Goal: Task Accomplishment & Management: Manage account settings

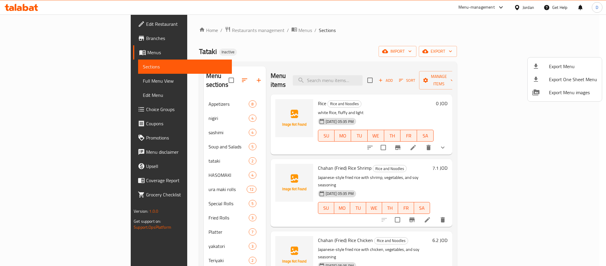
click at [530, 9] on div at bounding box center [303, 133] width 606 height 266
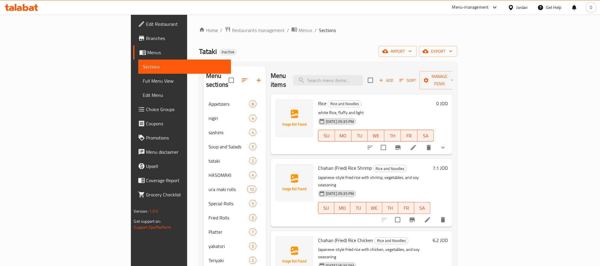
click at [521, 8] on div "Jordan" at bounding box center [522, 7] width 12 height 7
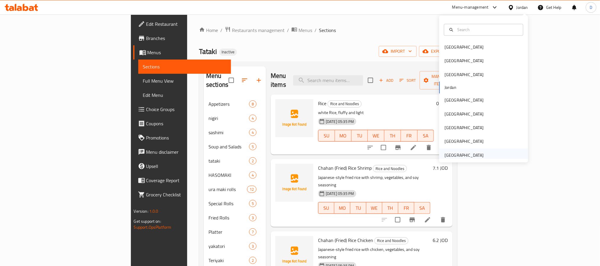
click at [445, 153] on div "[GEOGRAPHIC_DATA]" at bounding box center [463, 155] width 39 height 7
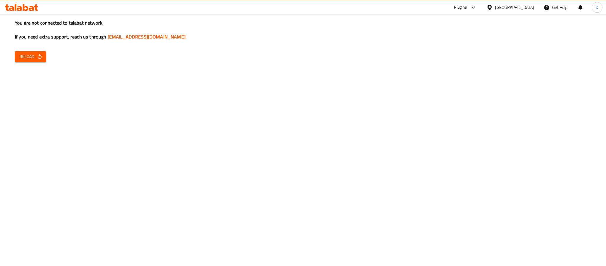
click at [465, 7] on div "Plugins" at bounding box center [460, 7] width 13 height 7
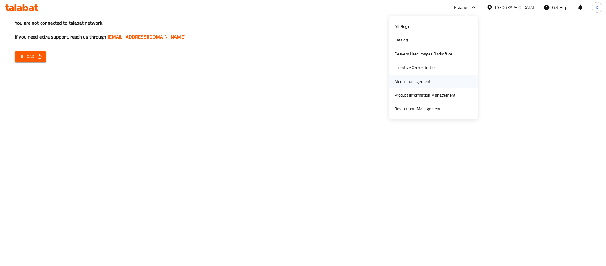
click at [410, 83] on div "Menu-management" at bounding box center [413, 81] width 36 height 7
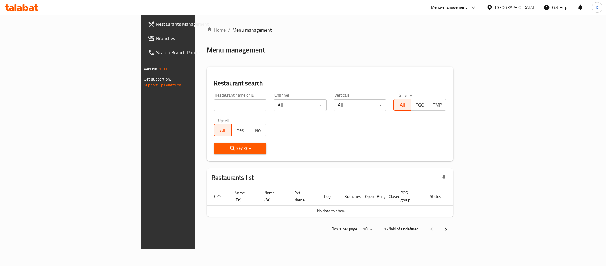
click at [214, 102] on input "search" at bounding box center [240, 105] width 53 height 12
paste input "Caju Coffee House"
type input "Caju Coffee House"
click button "Search" at bounding box center [240, 148] width 53 height 11
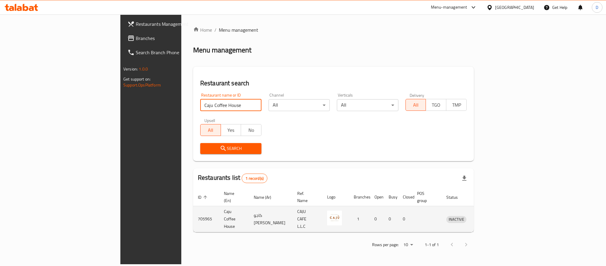
click at [486, 215] on icon "enhanced table" at bounding box center [482, 218] width 7 height 7
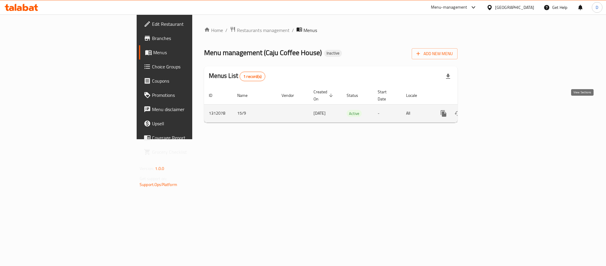
click at [490, 110] on icon "enhanced table" at bounding box center [486, 113] width 7 height 7
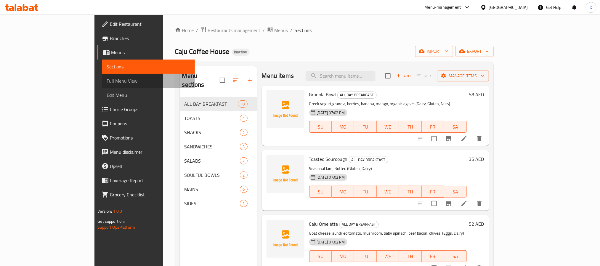
click at [107, 81] on span "Full Menu View" at bounding box center [148, 80] width 83 height 7
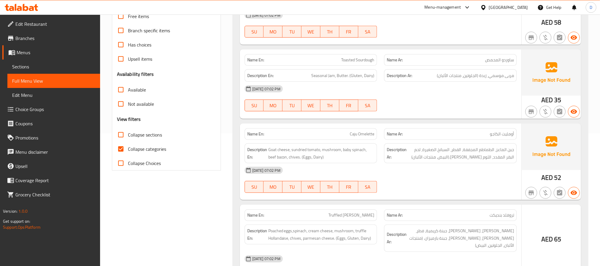
scroll to position [133, 0]
click at [157, 149] on span "Collapse categories" at bounding box center [147, 148] width 38 height 7
click at [128, 149] on input "Collapse categories" at bounding box center [121, 148] width 14 height 14
checkbox input "false"
click at [155, 132] on span "Collapse sections" at bounding box center [145, 134] width 34 height 7
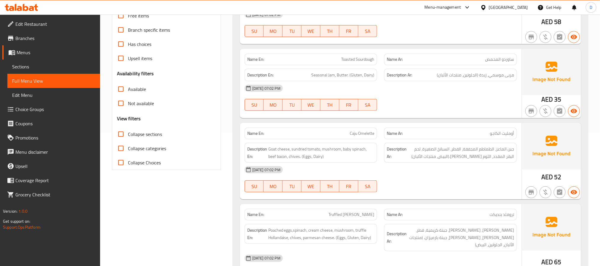
click at [128, 132] on input "Collapse sections" at bounding box center [121, 134] width 14 height 14
checkbox input "true"
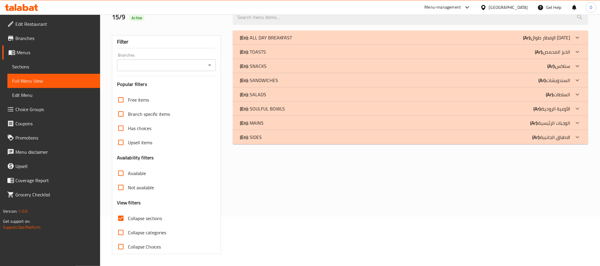
scroll to position [50, 0]
click at [556, 66] on p "(Ar): سناكس" at bounding box center [558, 65] width 23 height 7
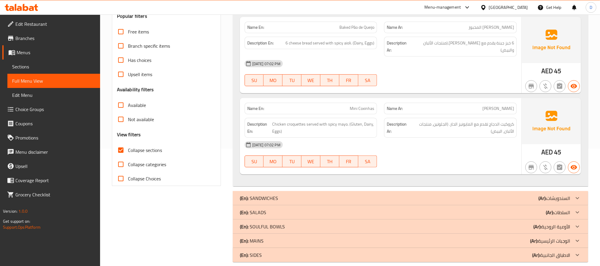
scroll to position [119, 0]
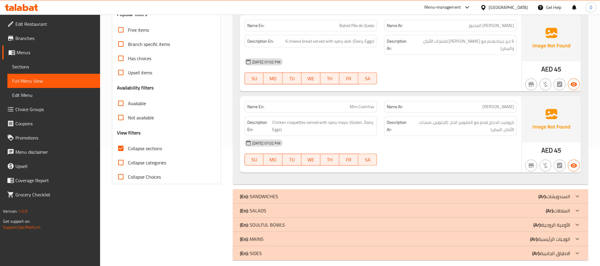
click at [387, 189] on div "(En): SANDWICHES (Ar): السندويشات" at bounding box center [410, 196] width 355 height 14
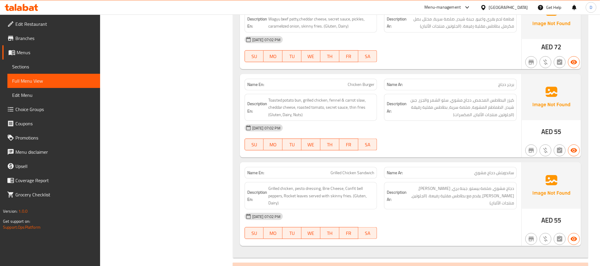
scroll to position [341, 0]
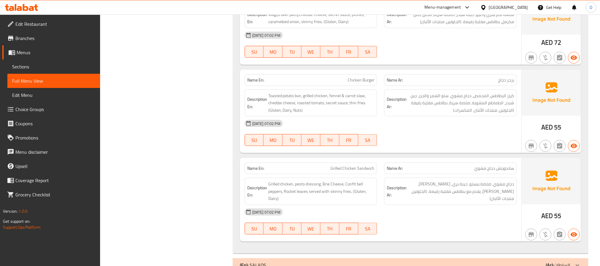
click at [370, 165] on span "Grilled Chicken Sandwich" at bounding box center [352, 168] width 44 height 6
copy span "Grilled Chicken Sandwich"
drag, startPoint x: 355, startPoint y: 180, endPoint x: 282, endPoint y: 186, distance: 73.7
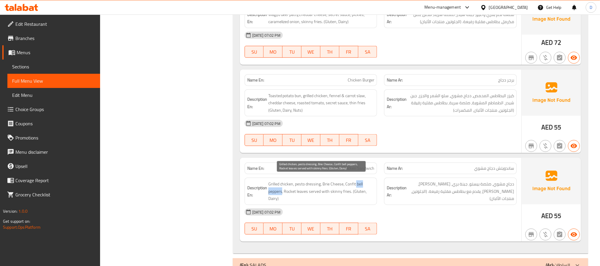
click at [282, 186] on span "Grilled chicken, pesto dressing, Brie Cheese, Confit bell peppers, Rocket leave…" at bounding box center [321, 191] width 106 height 22
copy span "bell peppers"
click at [348, 165] on span "Grilled Chicken Sandwich" at bounding box center [352, 168] width 44 height 6
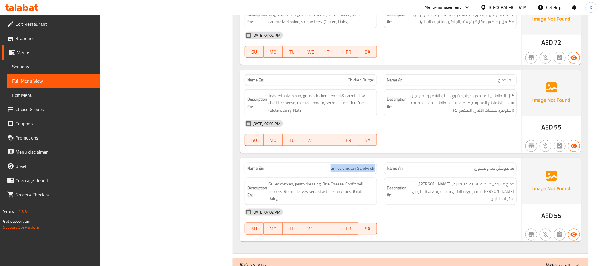
copy span "Grilled Chicken Sandwich"
click at [420, 205] on div "15-09-2025 07:02 PM" at bounding box center [380, 212] width 279 height 14
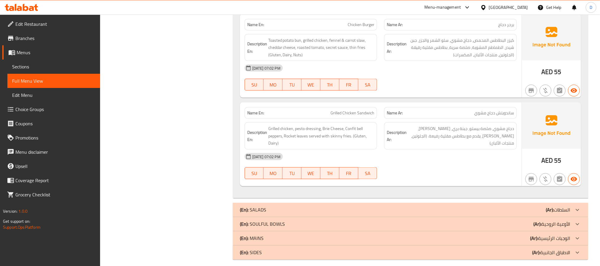
scroll to position [397, 0]
click at [396, 205] on div "(En): SALADS (Ar): السلطات" at bounding box center [405, 208] width 330 height 7
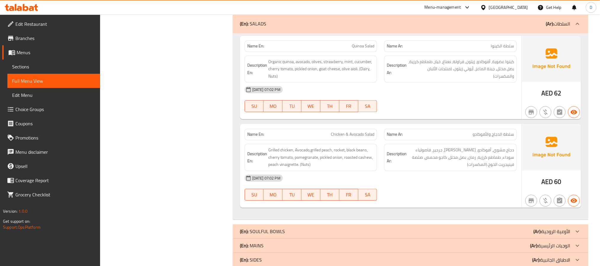
scroll to position [594, 0]
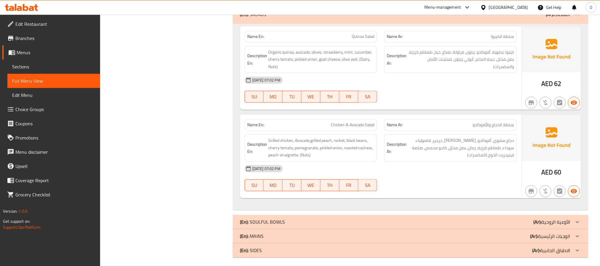
click at [471, 167] on div "15-09-2025 07:02 PM" at bounding box center [380, 169] width 279 height 14
click at [511, 220] on div "(En): SOULFUL BOWLS (Ar): الأوعية الروحية" at bounding box center [405, 221] width 330 height 7
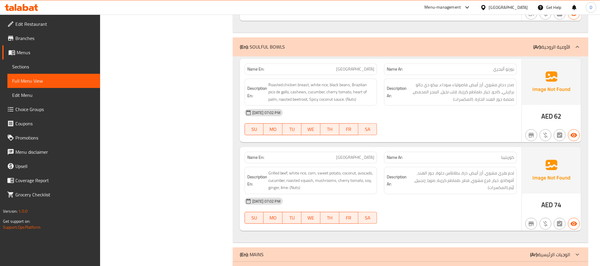
scroll to position [791, 0]
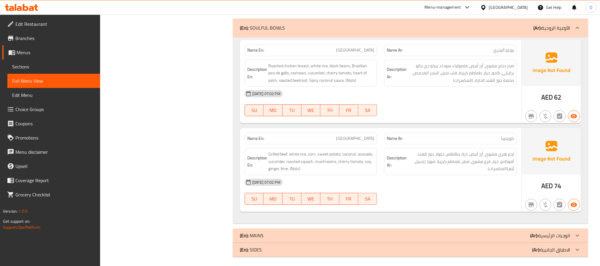
click at [369, 135] on span "Curitiba" at bounding box center [355, 138] width 38 height 6
copy span "Curitiba"
click at [426, 232] on div "(En): MAINS (Ar): الوجبات الرئيسية" at bounding box center [405, 235] width 330 height 7
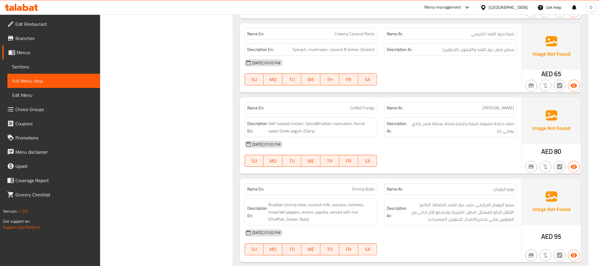
scroll to position [1101, 0]
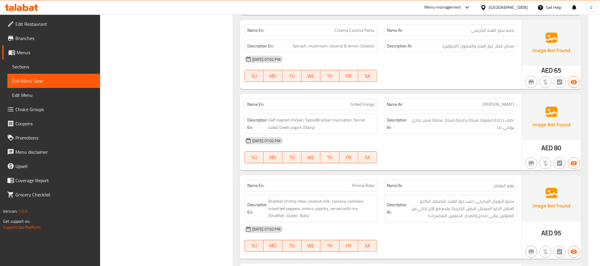
click at [355, 105] on span "Grilled Frango" at bounding box center [362, 104] width 24 height 6
copy span "Grilled Frango"
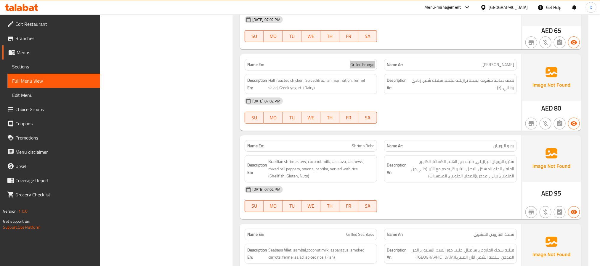
scroll to position [1190, 0]
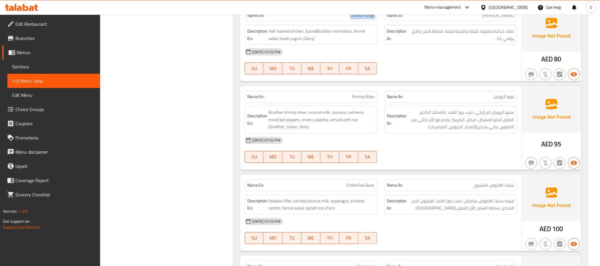
click at [328, 129] on span "Brazilian shrimp stew, coconut milk, cassava, cashews, mixed bell peppers, onio…" at bounding box center [321, 120] width 106 height 22
click at [302, 111] on span "Brazilian shrimp stew, coconut milk, cassava, cashews, mixed bell peppers, onio…" at bounding box center [321, 120] width 106 height 22
copy span "stew"
click at [427, 144] on div "15-09-2025 07:02 PM" at bounding box center [380, 140] width 279 height 14
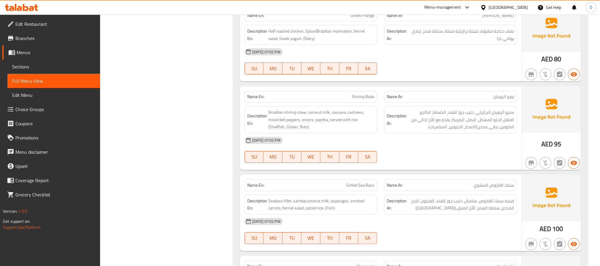
click at [491, 133] on div "15-09-2025 07:02 PM" at bounding box center [380, 140] width 279 height 14
click at [369, 98] on span "Shrimp Bobo" at bounding box center [363, 97] width 22 height 6
copy span "Shrimp Bobo"
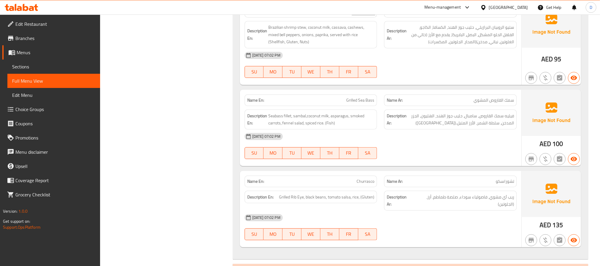
scroll to position [1279, 0]
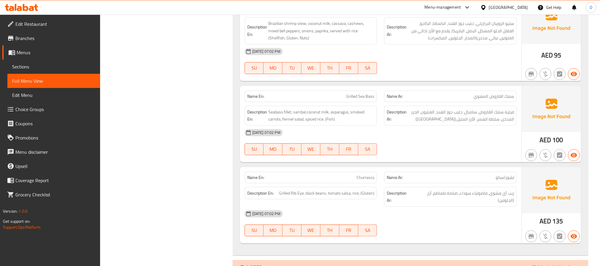
click at [419, 124] on div "Description Ar: فيليه سمك القاروص، سامبال، حليب جوز الهند، الهليون، الجزر المدخ…" at bounding box center [450, 116] width 133 height 20
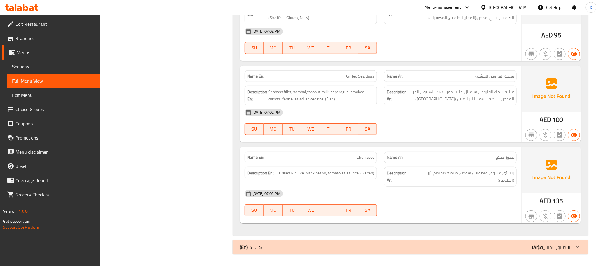
click at [460, 245] on div "(En): SIDES (Ar): الاطباق الجانبية" at bounding box center [405, 246] width 330 height 7
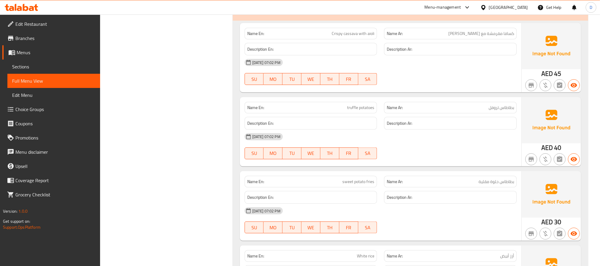
scroll to position [1521, 0]
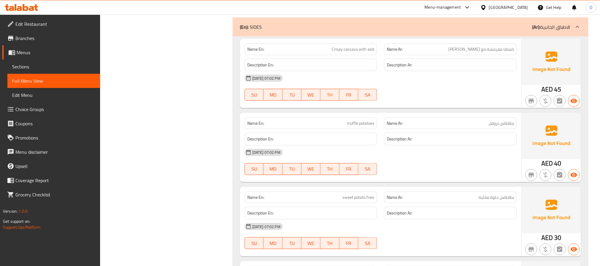
click at [360, 126] on span "truffle potatoes" at bounding box center [360, 123] width 27 height 6
copy span "truffle potatoes"
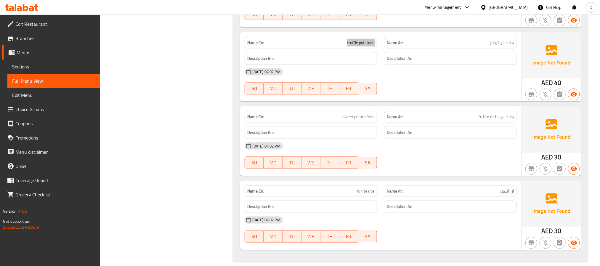
scroll to position [1612, 0]
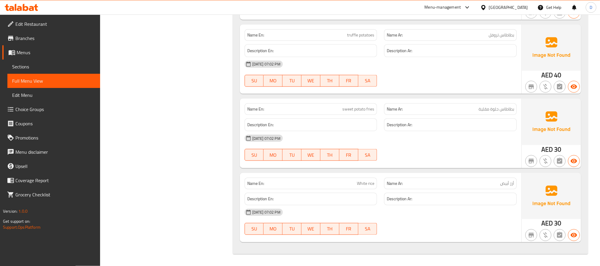
click at [488, 168] on div "Name En: Crispy cassava with aioli Name Ar: كسافا مقرمشة مع أيولي Description E…" at bounding box center [410, 101] width 355 height 306
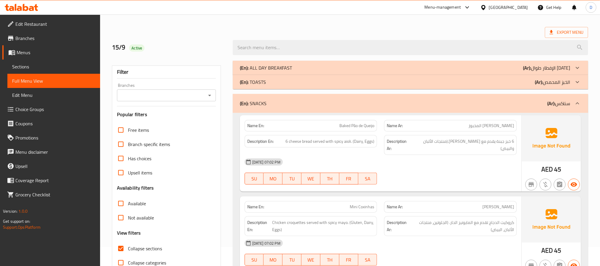
scroll to position [0, 0]
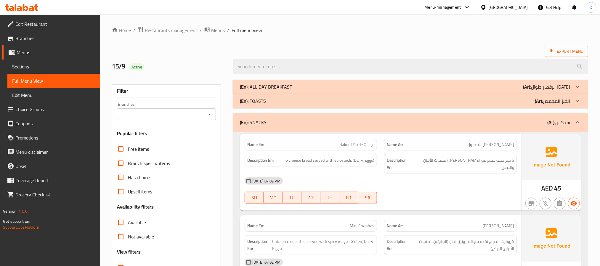
click at [503, 100] on div "(En): TOASTS (Ar): الخبز المحمص" at bounding box center [405, 100] width 330 height 7
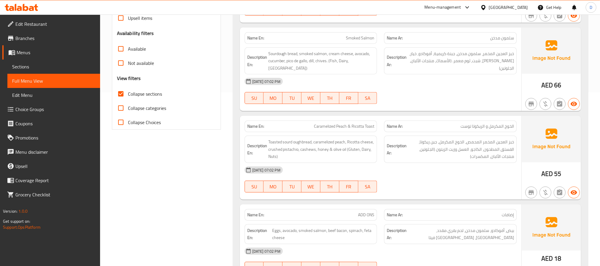
scroll to position [44, 0]
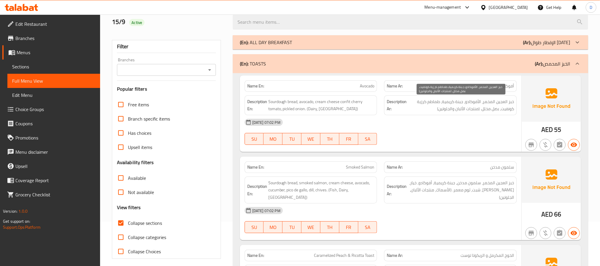
click at [422, 112] on span "خبز العجين المخمر، الأفوكادو، جبنة كريمية، طماطم كرزية كونفيت، بصل مخلل. (منتجا…" at bounding box center [461, 105] width 106 height 15
click at [360, 36] on div "(En): ALL DAY BREAKFAST (Ar): الإفطار طوال اليوم" at bounding box center [410, 42] width 355 height 14
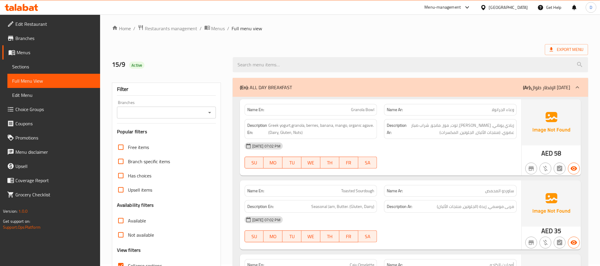
scroll to position [632, 0]
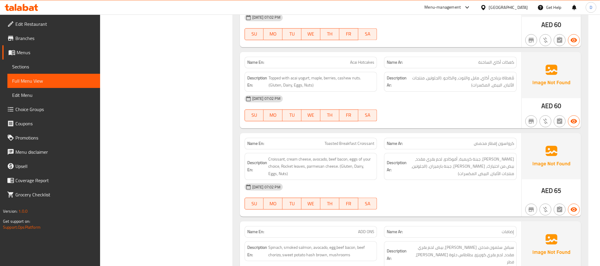
click at [353, 140] on span "Toasted Breakfast Croissant" at bounding box center [349, 143] width 50 height 6
copy span "Toasted Breakfast Croissant"
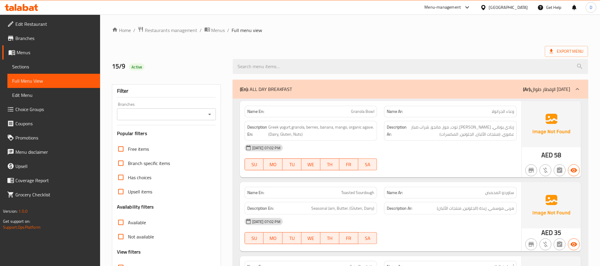
drag, startPoint x: 70, startPoint y: 62, endPoint x: 92, endPoint y: 3, distance: 63.7
click at [70, 63] on span "Sections" at bounding box center [53, 66] width 83 height 7
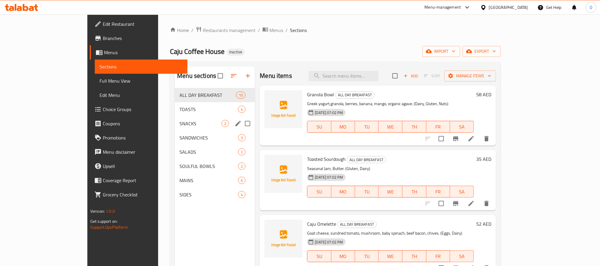
click at [179, 124] on span "SNACKS" at bounding box center [200, 123] width 42 height 7
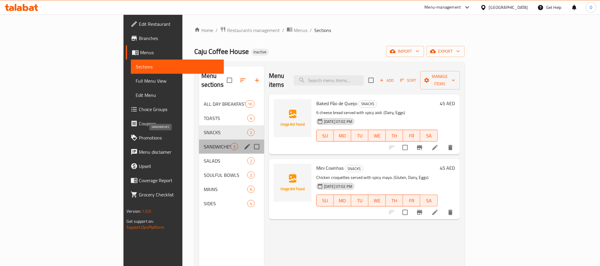
click at [204, 143] on span "SANDWICHES" at bounding box center [217, 146] width 27 height 7
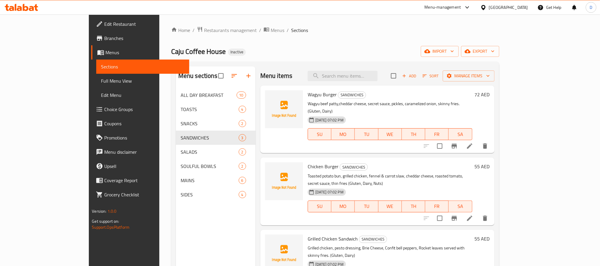
scroll to position [83, 0]
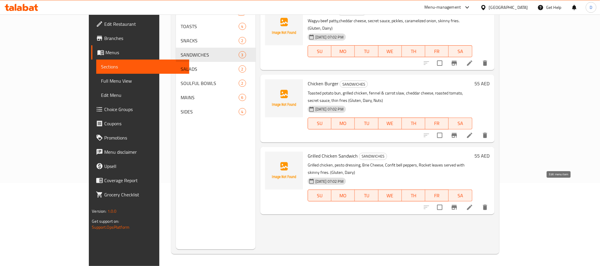
click at [473, 204] on icon at bounding box center [469, 207] width 7 height 7
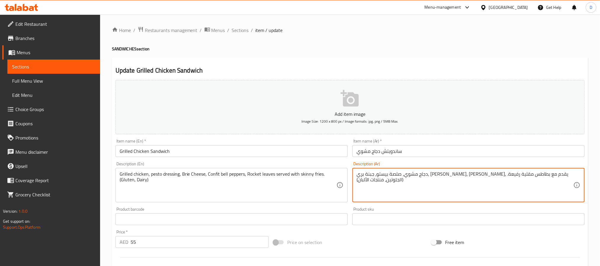
click at [485, 175] on textarea "دجاج مشوي، صلصة بيستو، جبنة بري، فلفل بيل كونفي، جرجير، يقدم مع بطاطس مقلية رفي…" at bounding box center [464, 185] width 217 height 28
click at [444, 150] on input "ساندويتش دجاج مشوي" at bounding box center [468, 151] width 232 height 12
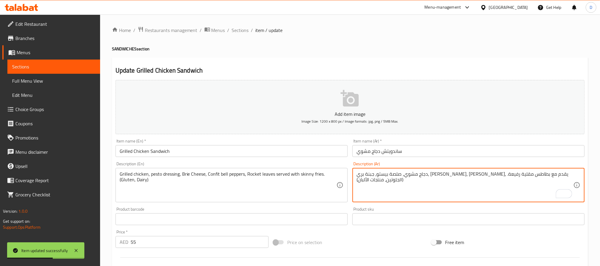
click at [448, 175] on textarea "دجاج مشوي، صلصة بيستو، جبنة بري، فلفل ملون كونفي، جرجير، يقدم مع بطاطس مقلية رف…" at bounding box center [464, 185] width 217 height 28
type textarea "دجاج مشوي، صلصة بيستو، جبنة بري، فلفل ملون كونفي، اوراق جرجير، يقدم مع بطاطس مق…"
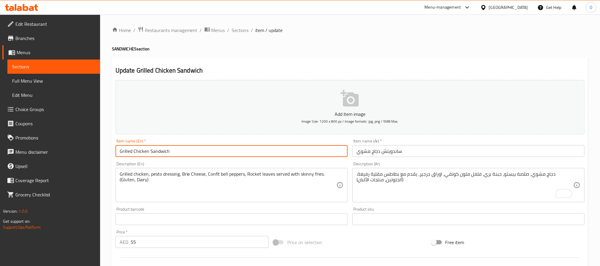
click at [310, 153] on input "Grilled Chicken Sandwich" at bounding box center [231, 151] width 232 height 12
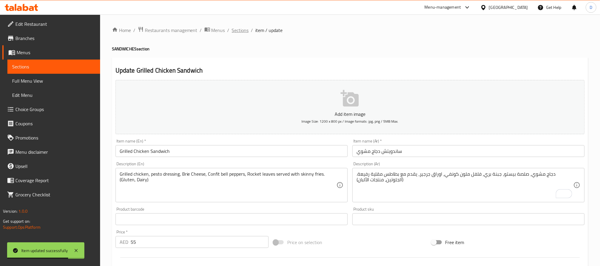
click at [237, 30] on span "Sections" at bounding box center [240, 30] width 17 height 7
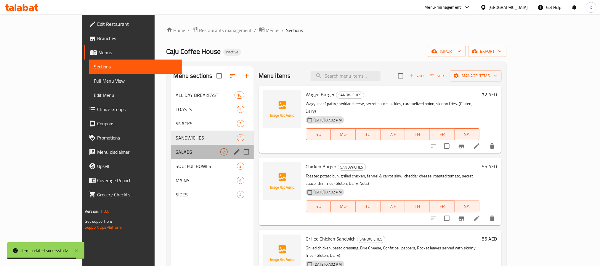
click at [171, 147] on div "SALADS 2" at bounding box center [212, 152] width 83 height 14
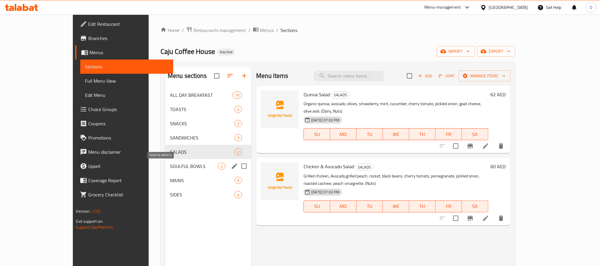
click at [170, 169] on span "SOULFUL BOWLS" at bounding box center [194, 165] width 48 height 7
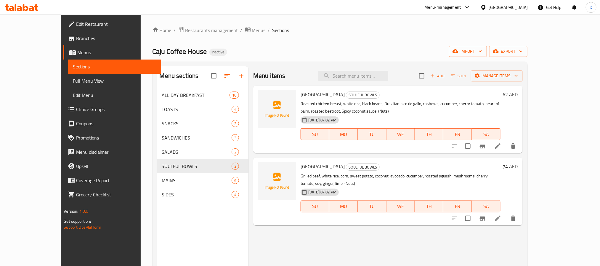
click at [506, 213] on li at bounding box center [497, 218] width 17 height 11
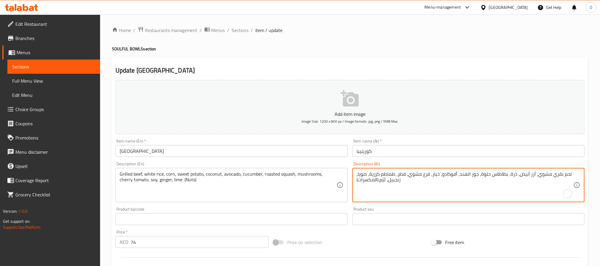
click at [383, 181] on textarea "لحم بقري مشوي، أرز أبيض، ذرة، بطاطاس حلوة، جوز الهند، أفوكادو، خيار، قرع مشوي، …" at bounding box center [464, 185] width 217 height 28
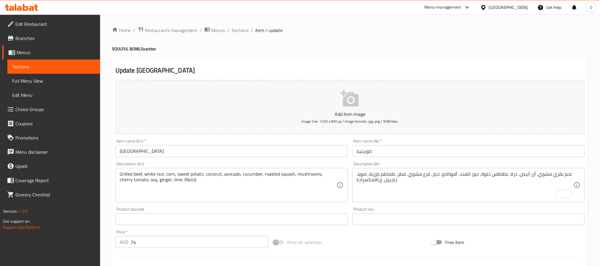
click at [380, 181] on textarea "لحم بقري مشوي، أرز أبيض، ذرة، بطاطاس حلوة، جوز الهند، أفوكادو، خيار، قرع مشوي، …" at bounding box center [464, 185] width 217 height 28
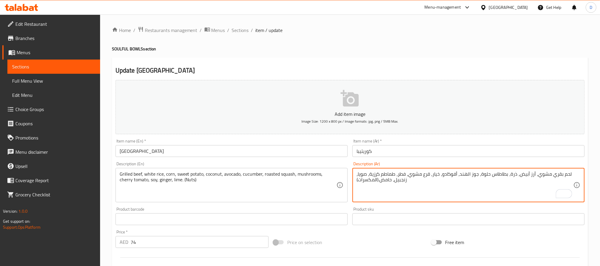
type textarea "لحم بقري مشوي، أرز أبيض، ذرة، بطاطاس حلوة، جوز الهند، أفوكادو، خيار، قرع مشوي، …"
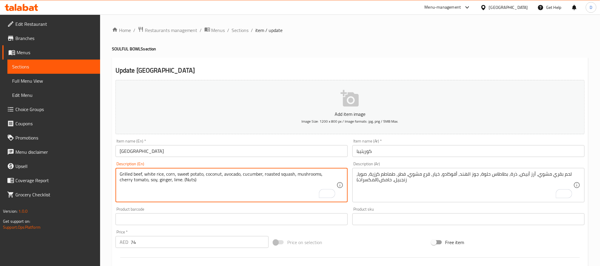
drag, startPoint x: 262, startPoint y: 174, endPoint x: 293, endPoint y: 176, distance: 31.4
click at [257, 156] on input "Curitiba" at bounding box center [231, 151] width 232 height 12
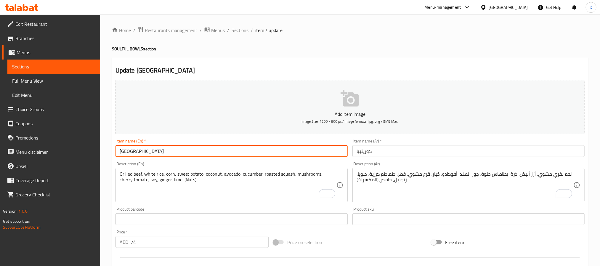
click at [242, 30] on span "Sections" at bounding box center [240, 30] width 17 height 7
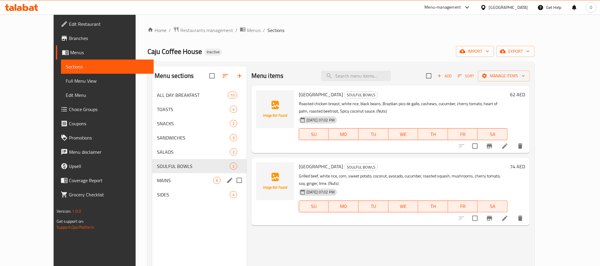
click at [167, 176] on div "MAINS 6" at bounding box center [199, 180] width 94 height 14
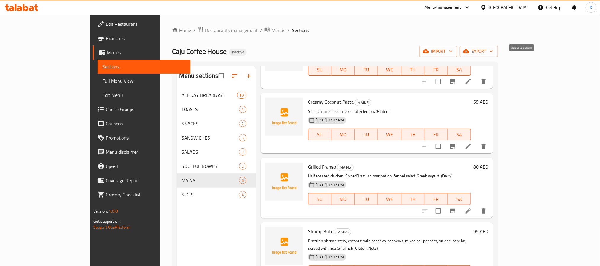
scroll to position [133, 0]
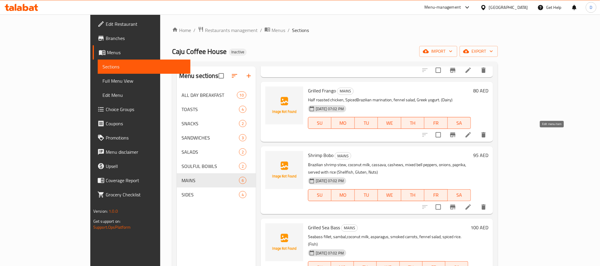
click at [472, 136] on icon at bounding box center [467, 134] width 7 height 7
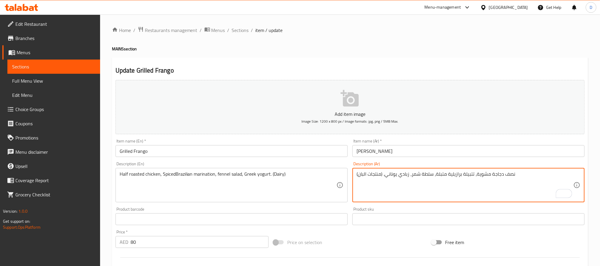
type textarea "نصف دجاجة مشوية، تتبيلة برازيلية متبلة، سلطة شمر، زبادي يوناني. (منتجات البان)"
click at [419, 156] on input "فرانجو مشوي" at bounding box center [468, 151] width 232 height 12
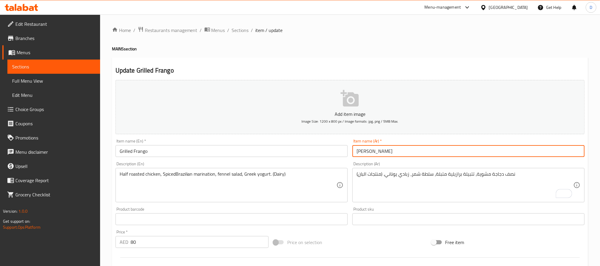
click at [246, 31] on span "Sections" at bounding box center [240, 30] width 17 height 7
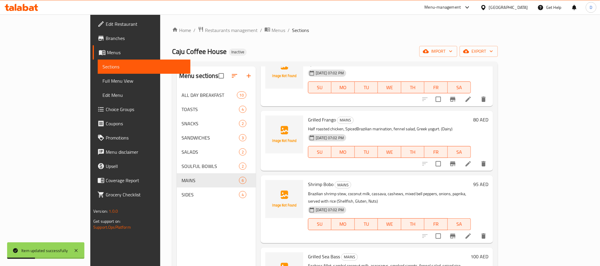
scroll to position [133, 0]
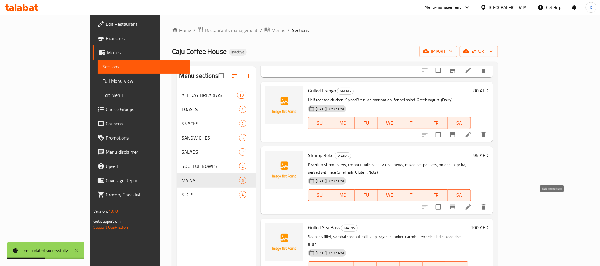
click at [471, 204] on icon at bounding box center [467, 206] width 5 height 5
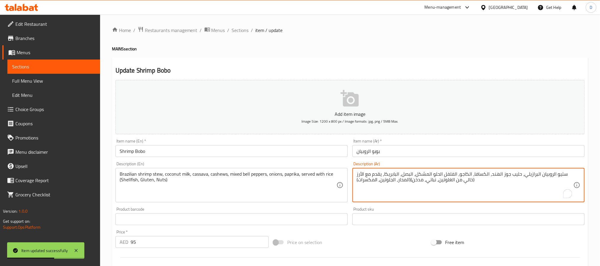
click at [554, 177] on textarea "ستيو الروبيان البرازيلي، حليب جوز الهند، الكسافا، الكاجو، الفلفل الحلو المشكل، …" at bounding box center [464, 185] width 217 height 28
click at [556, 174] on textarea "ستيو الروبيان البرازيلي، حليب جوز الهند، الكسافا، الكاجو، الفلفل الحلو المشكل، …" at bounding box center [464, 185] width 217 height 28
paste textarea "يخنة"
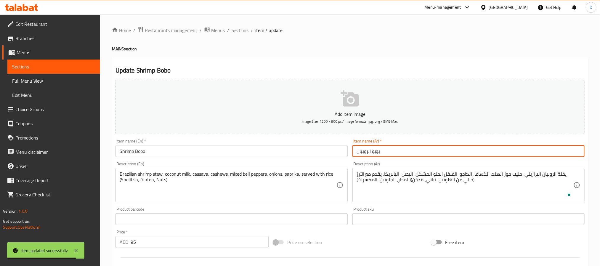
click at [542, 155] on input "بوبو الروبيان" at bounding box center [468, 151] width 232 height 12
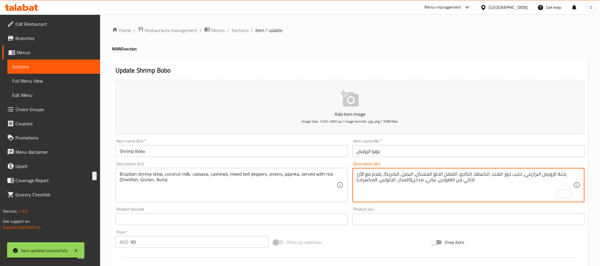
drag, startPoint x: 474, startPoint y: 181, endPoint x: 411, endPoint y: 180, distance: 63.3
drag, startPoint x: 358, startPoint y: 176, endPoint x: 354, endPoint y: 175, distance: 3.9
click at [354, 175] on div "يخنة الروبيان البرازيلي، حليب جوز الهند، الكسافا، الكاجو، الفلفل الحلو المشكل، …" at bounding box center [468, 185] width 232 height 34
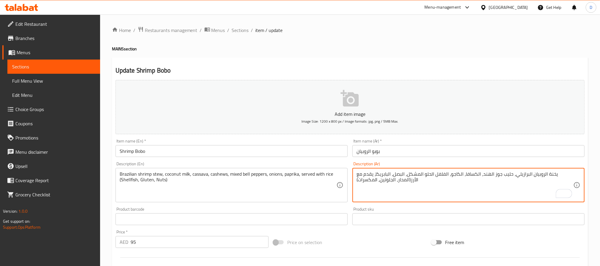
click at [305, 153] on input "Shrimp Bobo" at bounding box center [231, 151] width 232 height 12
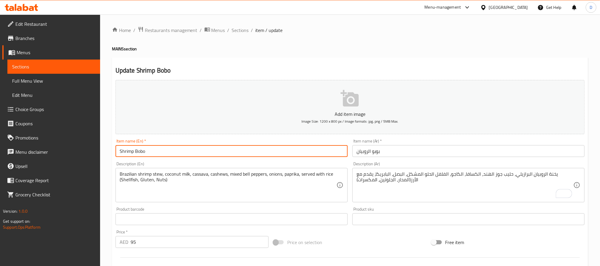
click at [251, 150] on input "Shrimp Bobo" at bounding box center [231, 151] width 232 height 12
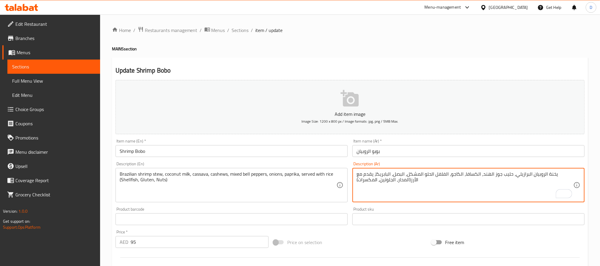
click at [429, 177] on textarea "يخنة الروبيان البرازيلي، حليب جوز الهند، الكسافا، الكاجو، الفلفل الحلو المشكل، …" at bounding box center [464, 185] width 217 height 28
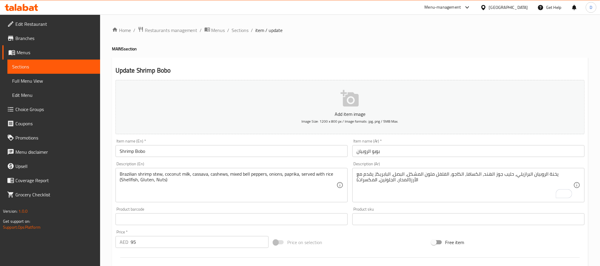
click at [419, 172] on textarea "يخنة الروبيان البرازيلي، حليب جوز الهند، الكسافا، الكاجو، الفلفل ملون المشكل، ا…" at bounding box center [464, 185] width 217 height 28
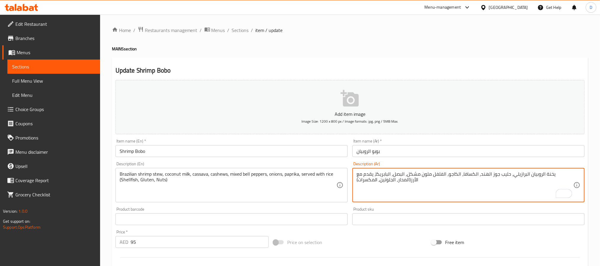
type textarea "يخنة الروبيان البرازيلي، حليب جوز الهند، الكسافا، الكاجو، الفلفل ملون مشكل، الب…"
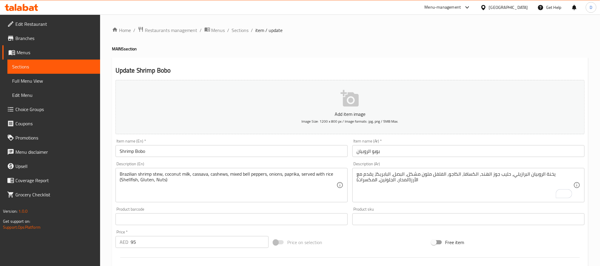
click at [401, 180] on textarea "يخنة الروبيان البرازيلي، حليب جوز الهند، الكسافا، الكاجو، الفلفل ملون مشكل، الب…" at bounding box center [464, 185] width 217 height 28
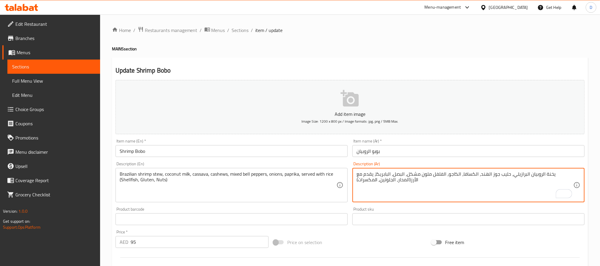
click at [401, 180] on textarea "يخنة الروبيان البرازيلي، حليب جوز الهند، الكسافا، الكاجو، الفلفل ملون مشكل، الب…" at bounding box center [464, 185] width 217 height 28
click at [408, 147] on input "بوبو الروبيان" at bounding box center [468, 151] width 232 height 12
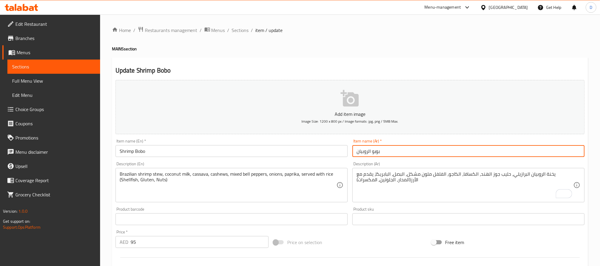
click at [241, 30] on span "Sections" at bounding box center [240, 30] width 17 height 7
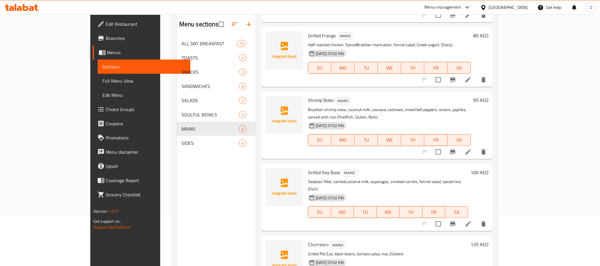
scroll to position [83, 0]
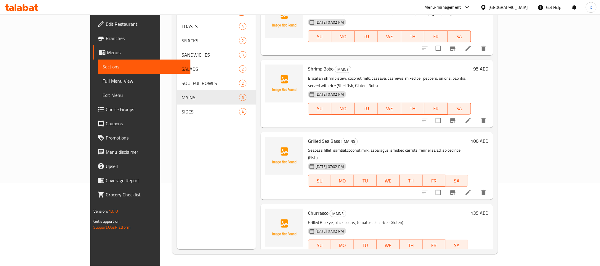
click at [476, 187] on li at bounding box center [468, 192] width 17 height 11
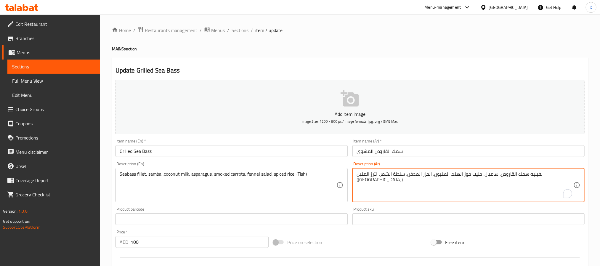
click at [362, 177] on textarea "فيليه سمك القاروص، سامبال، حليب جوز الهند، الهليون، الجزر المدخن، سلطة الشمر، ا…" at bounding box center [464, 185] width 217 height 28
click at [358, 173] on textarea "فيليه سمك القاروص، سامبال، حليب جوز الهند، الهليون، الجزر المدخن، سلطة الشمر، ا…" at bounding box center [464, 185] width 217 height 28
type textarea "فيليه سمك القاروص، سامبال، حليب جوز الهند، الهليون، الجزر المدخن، سلطة الشمر، ا…"
click at [314, 153] on input "Grilled Sea Bass" at bounding box center [231, 151] width 232 height 12
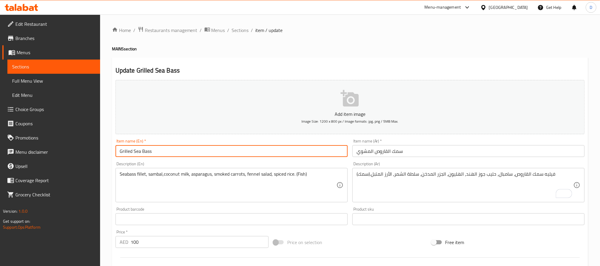
drag, startPoint x: 240, startPoint y: 29, endPoint x: 242, endPoint y: 36, distance: 7.1
click at [240, 29] on span "Sections" at bounding box center [240, 30] width 17 height 7
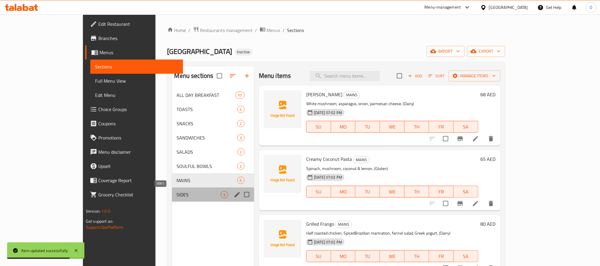
click at [177, 197] on span "SIDES" at bounding box center [199, 194] width 44 height 7
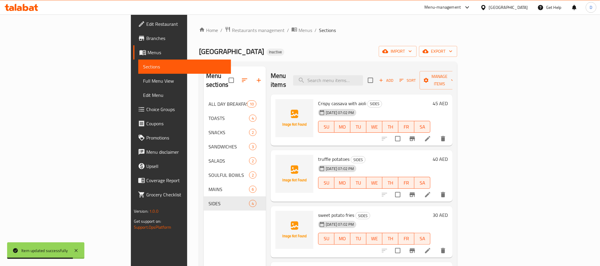
scroll to position [83, 0]
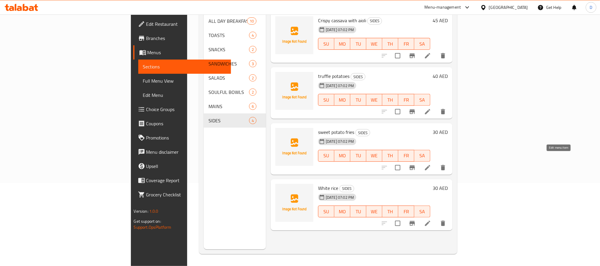
click at [431, 164] on icon at bounding box center [427, 167] width 7 height 7
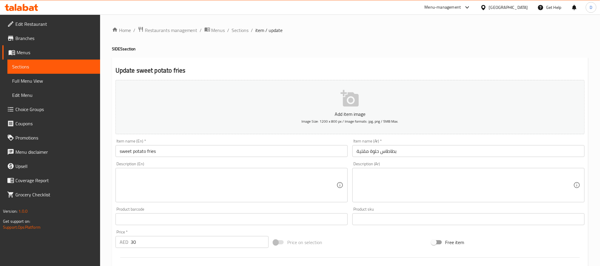
click at [193, 144] on div "Item name (En)   * sweet potato fries Item name (En) *" at bounding box center [231, 148] width 232 height 18
click at [191, 153] on input "sweet potato fries" at bounding box center [231, 151] width 232 height 12
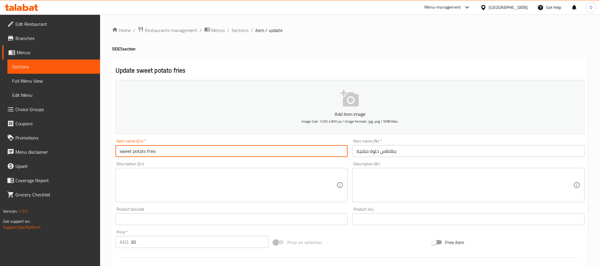
click at [191, 153] on input "sweet potato fries" at bounding box center [231, 151] width 232 height 12
paste input "TRUFFLE FRIES (D) SKINNY"
drag, startPoint x: 158, startPoint y: 150, endPoint x: 152, endPoint y: 150, distance: 6.2
click at [152, 150] on input "TRUFFLE FRIES (D) SKINNY" at bounding box center [231, 151] width 232 height 12
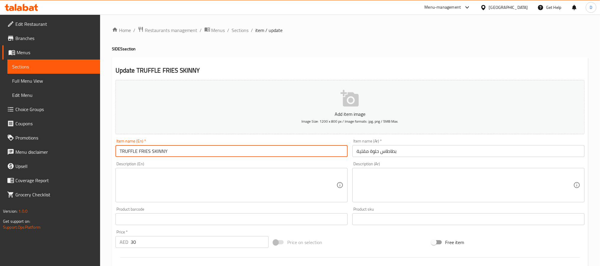
click at [197, 153] on input "TRUFFLE FRIES SKINNY" at bounding box center [231, 151] width 232 height 12
paste input "(D)"
type input "TRUFFLE FRIES SKINNY (D)"
drag, startPoint x: 242, startPoint y: 28, endPoint x: 252, endPoint y: 41, distance: 16.4
click at [242, 28] on span "Sections" at bounding box center [240, 30] width 17 height 7
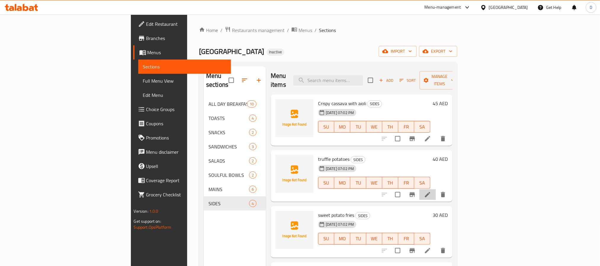
click at [436, 189] on li at bounding box center [427, 194] width 17 height 11
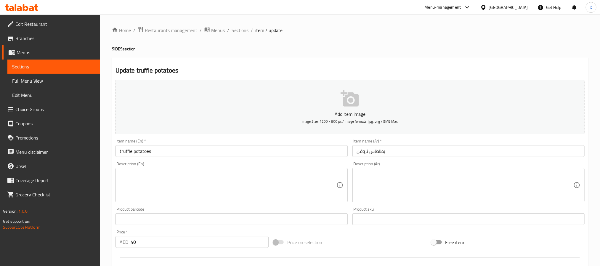
click at [160, 151] on input "truffle potatoes" at bounding box center [231, 151] width 232 height 12
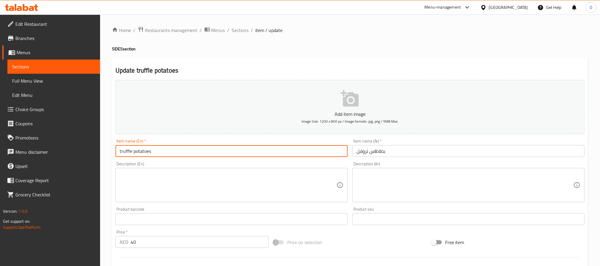
click at [160, 151] on input "truffle potatoes" at bounding box center [231, 151] width 232 height 12
paste input "(D)"
click at [232, 153] on input "(D)" at bounding box center [231, 151] width 232 height 12
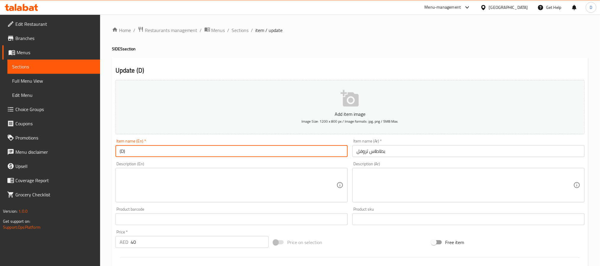
click at [232, 153] on input "(D)" at bounding box center [231, 151] width 232 height 12
paste input "TRUFFLE FRIES (D) SKINNY"
click at [154, 152] on input "TRUFFLE FRIES (D) SKINNY" at bounding box center [231, 151] width 232 height 12
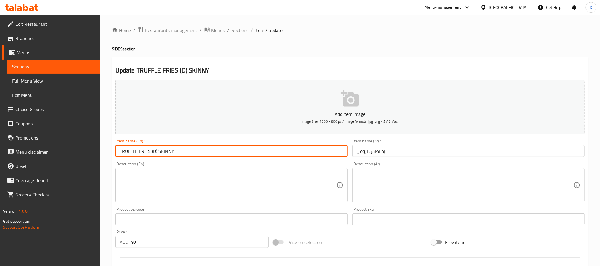
drag, startPoint x: 152, startPoint y: 152, endPoint x: 157, endPoint y: 151, distance: 5.4
click at [157, 151] on input "TRUFFLE FRIES (D) SKINNY" at bounding box center [231, 151] width 232 height 12
drag, startPoint x: 157, startPoint y: 151, endPoint x: 151, endPoint y: 151, distance: 6.5
click at [151, 151] on input "TRUFFLE FRIES (D) SKINNY" at bounding box center [231, 151] width 232 height 12
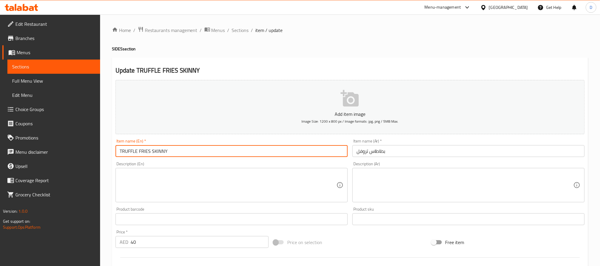
click at [183, 151] on input "TRUFFLE FRIES SKINNY" at bounding box center [231, 151] width 232 height 12
paste input "(D)"
type input "TRUFFLE FRIES SKINNY (D)"
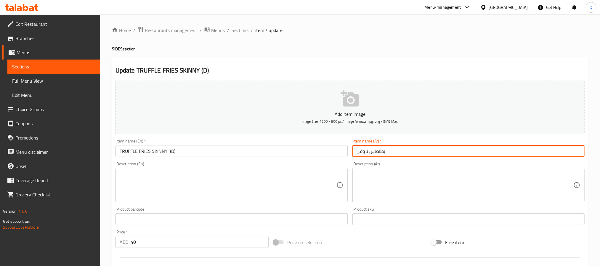
click at [394, 153] on input "بطاطاس تروفل" at bounding box center [468, 151] width 232 height 12
type input "بطاطا مقلية تروفل رفيعة"
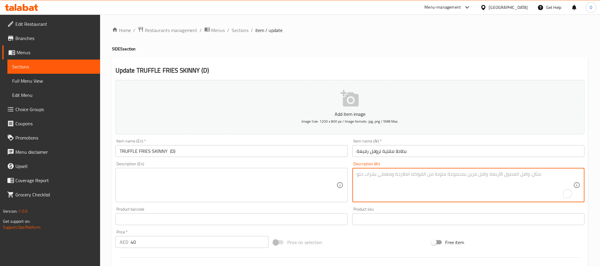
click at [408, 187] on textarea "To enrich screen reader interactions, please activate Accessibility in Grammarl…" at bounding box center [464, 185] width 217 height 28
type textarea "تحتوي علي منتجات البان"
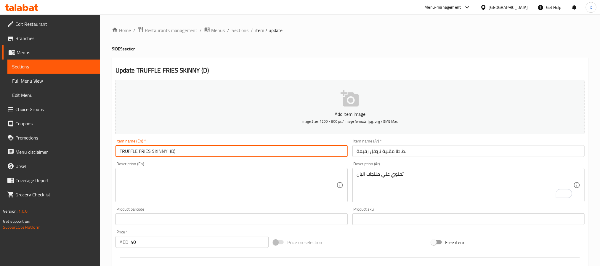
drag, startPoint x: 180, startPoint y: 152, endPoint x: 169, endPoint y: 151, distance: 11.6
click at [169, 151] on input "TRUFFLE FRIES SKINNY (D)" at bounding box center [231, 151] width 232 height 12
type input "TRUFFLE FRIES SKINNY"
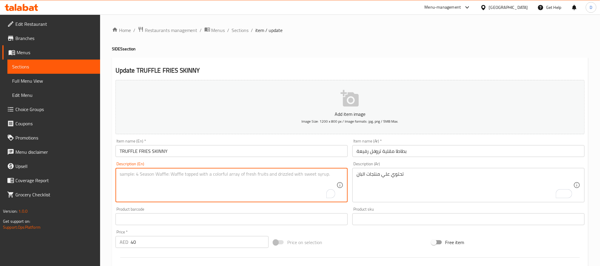
paste textarea "(D)"
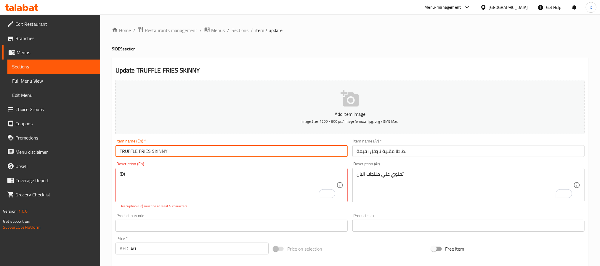
click at [188, 155] on input "TRUFFLE FRIES SKINNY" at bounding box center [231, 151] width 232 height 12
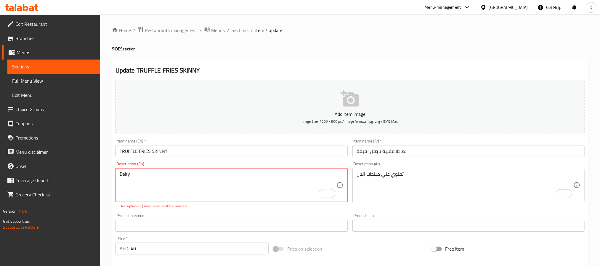
click at [152, 175] on textarea "Dairy" at bounding box center [228, 185] width 217 height 28
type textarea "Dairy"
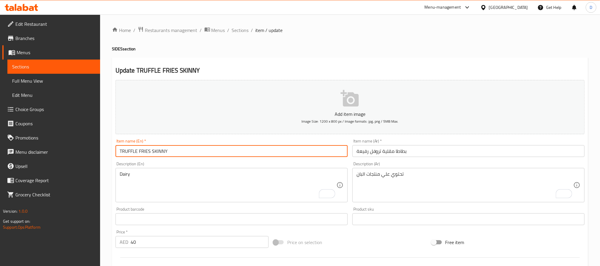
click at [173, 149] on input "TRUFFLE FRIES SKINNY" at bounding box center [231, 151] width 232 height 12
click at [247, 30] on span "Sections" at bounding box center [240, 30] width 17 height 7
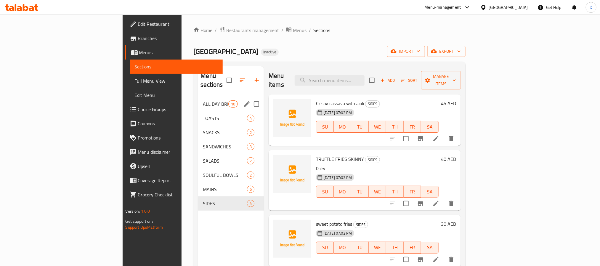
click at [198, 97] on div "ALL DAY BREAKFAST 10" at bounding box center [231, 104] width 66 height 14
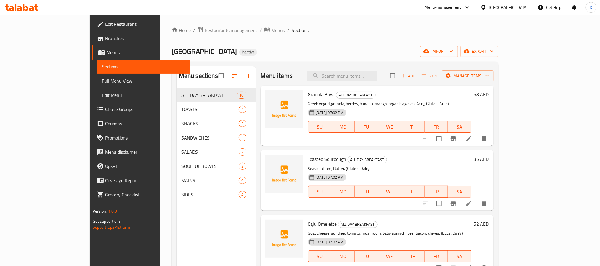
click at [416, 77] on span "Add" at bounding box center [408, 76] width 16 height 7
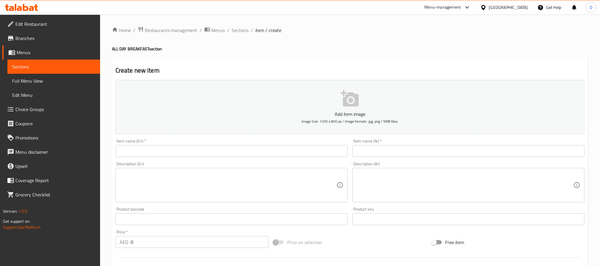
click at [143, 147] on input "text" at bounding box center [231, 151] width 232 height 12
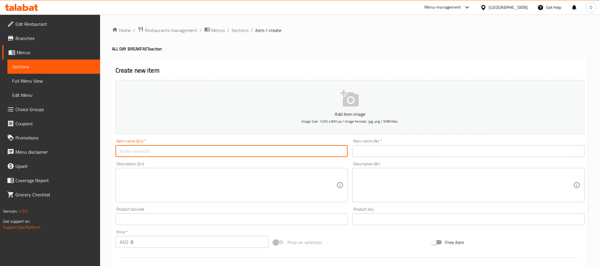
paste input "Eggs on Sourdough"
type input "Eggs on Sourdough"
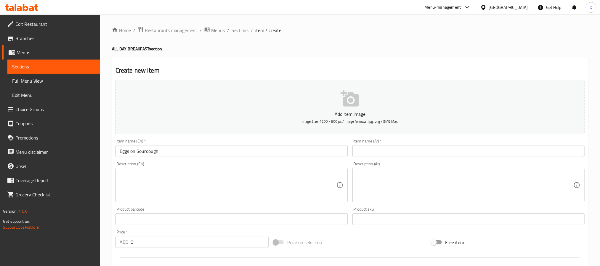
click at [302, 178] on textarea at bounding box center [228, 185] width 217 height 28
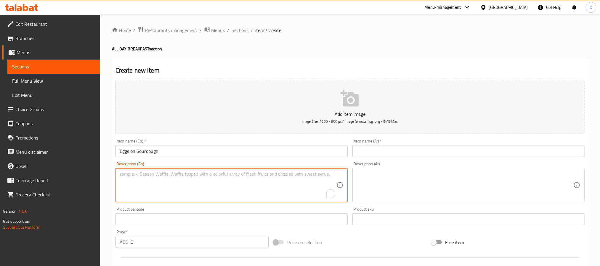
paste textarea "2 eggs any style served with sourdough bread. (E, G"
type textarea "2 eggs any style served with sourdough bread. (E, G"
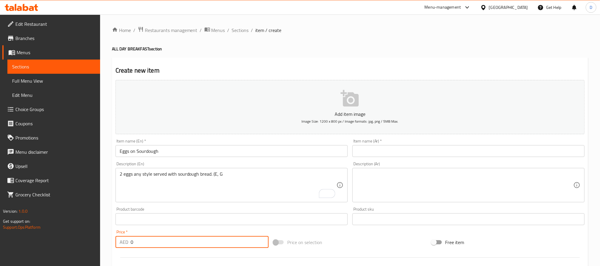
drag, startPoint x: 134, startPoint y: 236, endPoint x: 128, endPoint y: 237, distance: 6.5
click at [128, 237] on div "AED 0 Price *" at bounding box center [191, 242] width 153 height 12
type input "52"
click at [189, 151] on input "Eggs on Sourdough" at bounding box center [231, 151] width 232 height 12
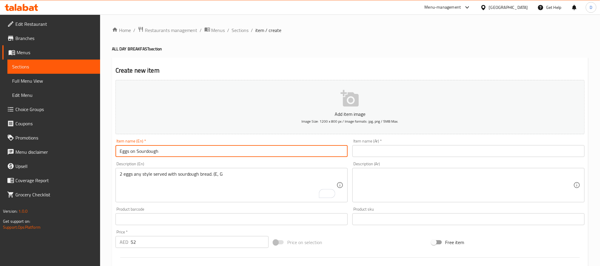
click at [189, 151] on input "Eggs on Sourdough" at bounding box center [231, 151] width 232 height 12
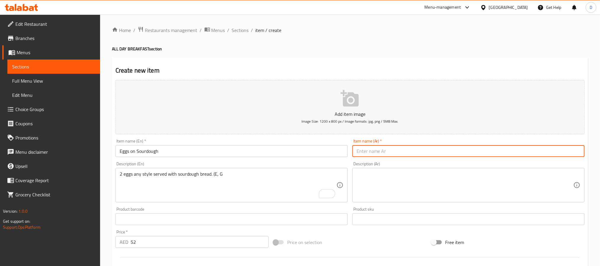
click at [407, 154] on input "text" at bounding box center [468, 151] width 232 height 12
paste input "بيض على العجين المخمر"
type input "بيض على ساور دو"
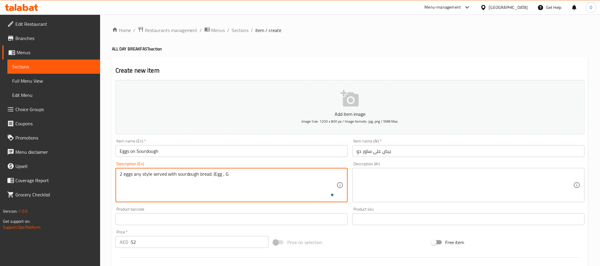
click at [255, 174] on textarea "2 eggs any style served with sourdough bread. (Egg , G" at bounding box center [228, 185] width 217 height 28
click at [255, 174] on textarea "2 eggs any style served with sourdough bread. (Egg , Glutin)" at bounding box center [228, 185] width 217 height 28
type textarea "2 eggs any style served with sourdough bread. (Egg , Glutin)"
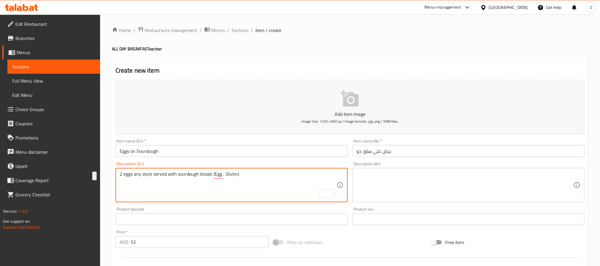
click at [402, 184] on textarea at bounding box center [464, 185] width 217 height 28
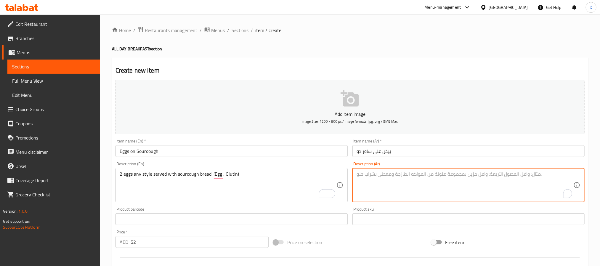
paste textarea "بيضتان بأي طريقة تقدم مع خبز العجين المخمر. (بيضة، جلوتين)"
click at [372, 174] on textarea "بيضتان بأي طريقة تقدم مع خبز العجين المخمر. (بيضة، جلوتين)" at bounding box center [464, 185] width 217 height 28
type textarea "بيضتان بأي طريقة تقدم مع خبز العجين المخمر. (بيض، جلوتين)"
click at [321, 154] on input "Eggs on Sourdough" at bounding box center [231, 151] width 232 height 12
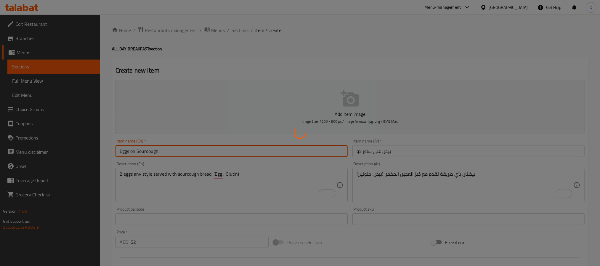
type input "0"
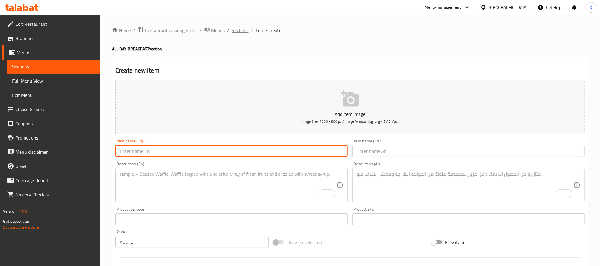
click at [234, 28] on span "Sections" at bounding box center [240, 30] width 17 height 7
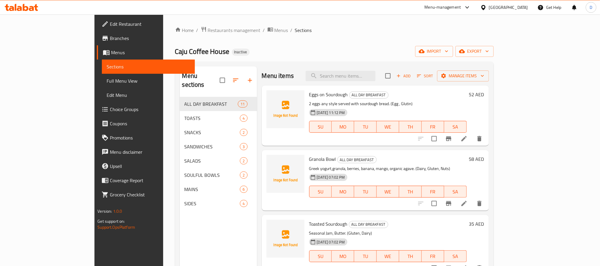
scroll to position [218, 0]
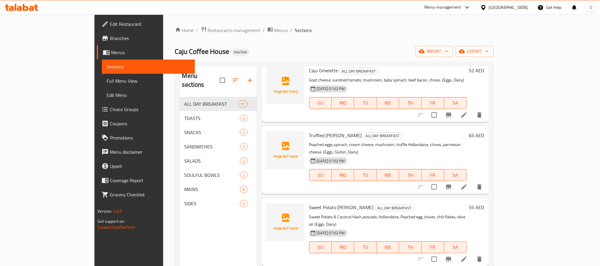
click at [472, 254] on li at bounding box center [464, 259] width 17 height 11
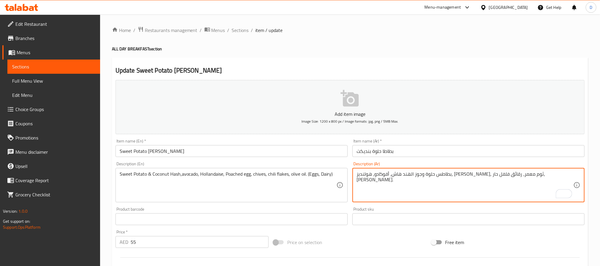
click at [558, 174] on textarea "بطاطس حلوة وجوز الهند هاش، أفوكادو، هولنديز، [PERSON_NAME]، ثوم معمر، رقائق فلف…" at bounding box center [464, 185] width 217 height 28
type textarea "بطاطس حلوة وجوز الهند هاش، أفوكادو، هولنديز، [PERSON_NAME]، ثوم معمر، رقائق فلف…"
click at [208, 148] on input "Sweet Potato [PERSON_NAME]" at bounding box center [231, 151] width 232 height 12
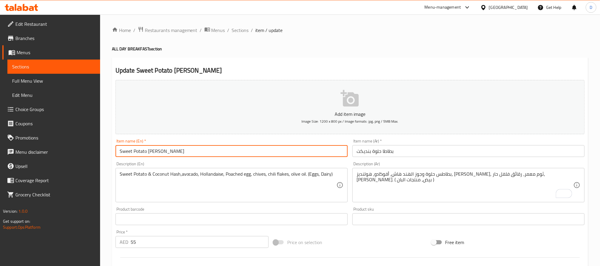
drag, startPoint x: 238, startPoint y: 33, endPoint x: 195, endPoint y: 5, distance: 50.7
click at [238, 33] on span "Sections" at bounding box center [240, 30] width 17 height 7
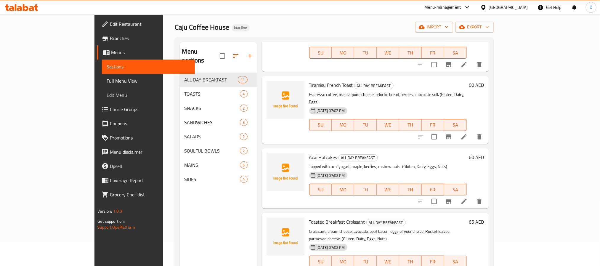
scroll to position [44, 0]
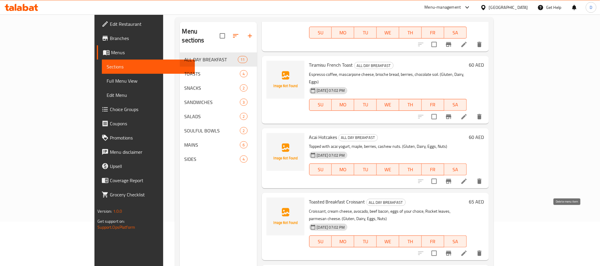
click at [483, 250] on icon "delete" at bounding box center [479, 253] width 7 height 7
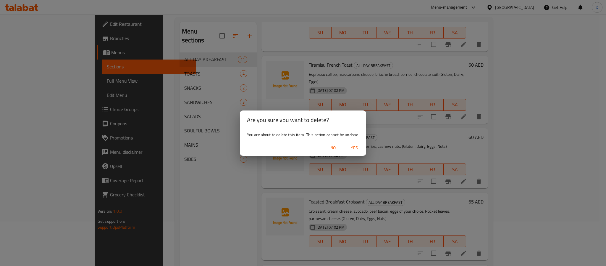
click at [355, 144] on span "Yes" at bounding box center [354, 147] width 14 height 7
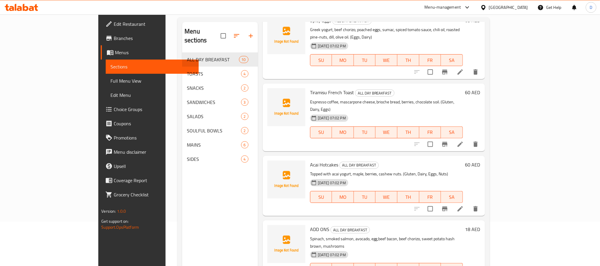
scroll to position [395, 0]
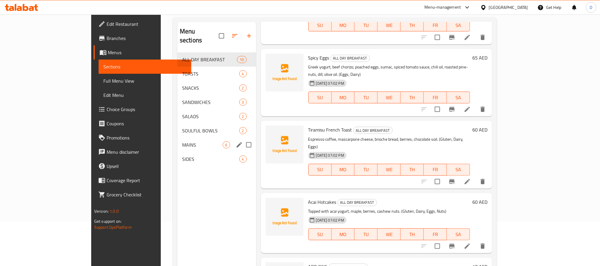
click at [177, 138] on div "MAINS 6" at bounding box center [216, 145] width 79 height 14
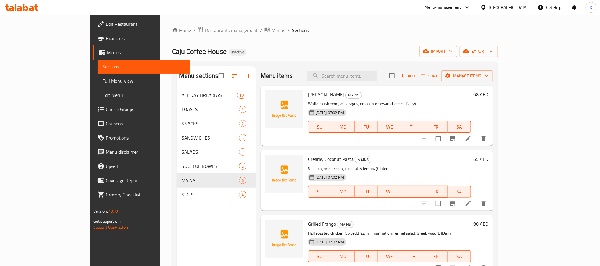
click at [472, 141] on icon at bounding box center [467, 138] width 7 height 7
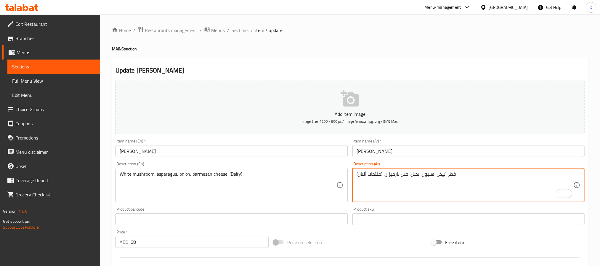
type textarea "فطر أبيض، هليون، بصل، جبن بارميزان. (منتجات ألبان)"
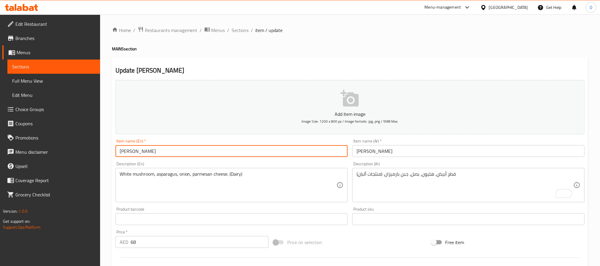
click at [218, 150] on input "[PERSON_NAME]" at bounding box center [231, 151] width 232 height 12
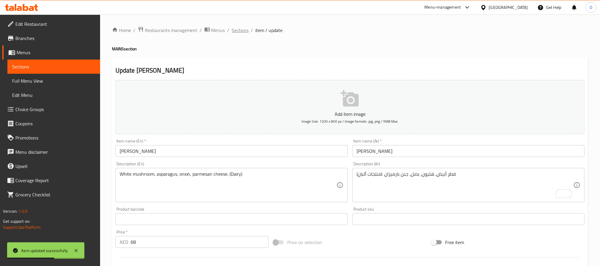
click at [244, 27] on span "Sections" at bounding box center [240, 30] width 17 height 7
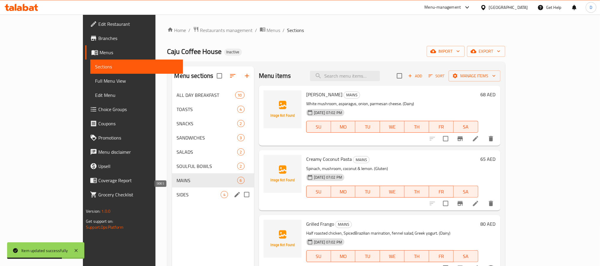
click at [196, 191] on span "SIDES" at bounding box center [199, 194] width 44 height 7
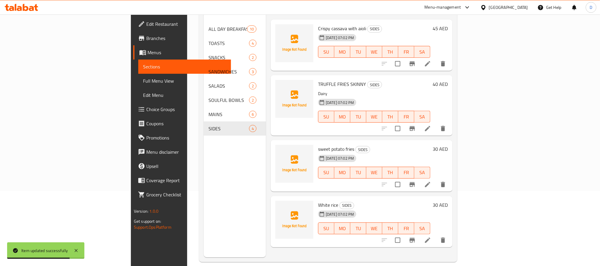
scroll to position [83, 0]
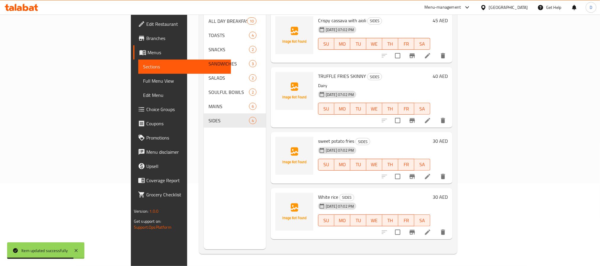
click at [436, 171] on li at bounding box center [427, 176] width 17 height 11
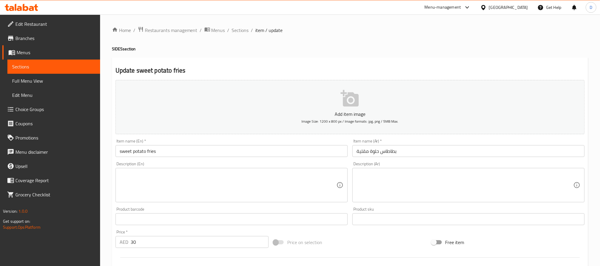
click at [381, 150] on input "بطاطاس حلوة مقلية" at bounding box center [468, 151] width 232 height 12
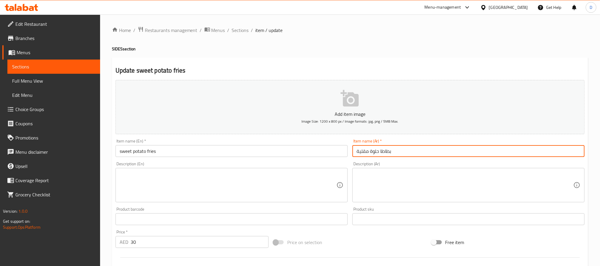
type input "بطاطا حلوة مقلية"
click at [315, 152] on input "sweet potato fries" at bounding box center [231, 151] width 232 height 12
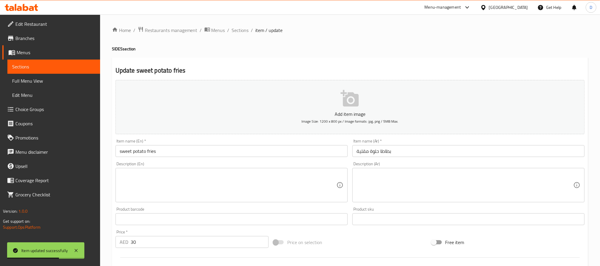
click at [240, 36] on div "Home / Restaurants management / Menus / Sections / item / update SIDES section …" at bounding box center [350, 216] width 476 height 380
click at [242, 30] on span "Sections" at bounding box center [240, 30] width 17 height 7
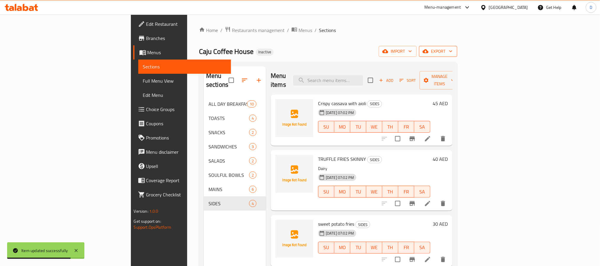
click at [453, 54] on icon "button" at bounding box center [451, 51] width 6 height 6
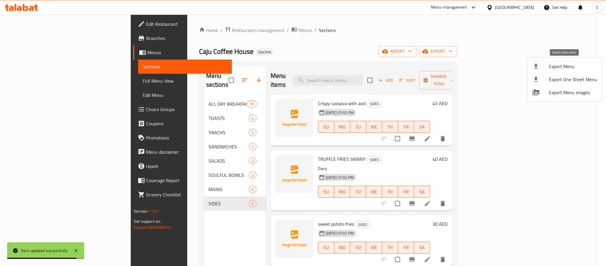
click at [562, 70] on span "Export Menu" at bounding box center [573, 66] width 48 height 7
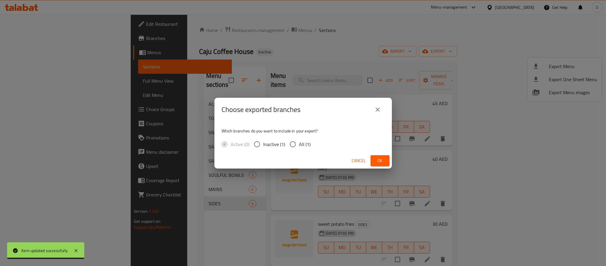
click at [373, 160] on button "Ok" at bounding box center [380, 160] width 19 height 11
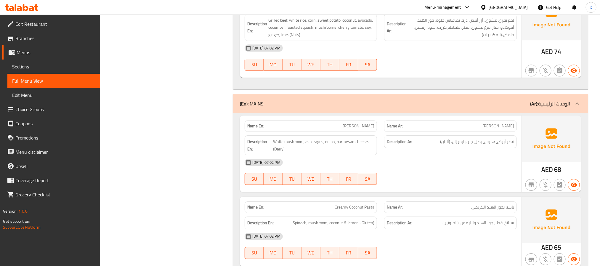
scroll to position [2131, 0]
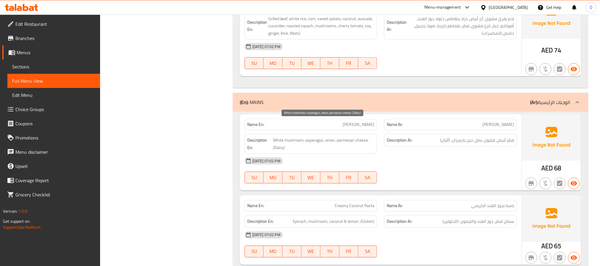
drag, startPoint x: 361, startPoint y: 133, endPoint x: 355, endPoint y: 127, distance: 8.2
click at [361, 136] on span "White mushroom, asparagus, onion, parmesan cheese. (Dairy)" at bounding box center [323, 143] width 101 height 15
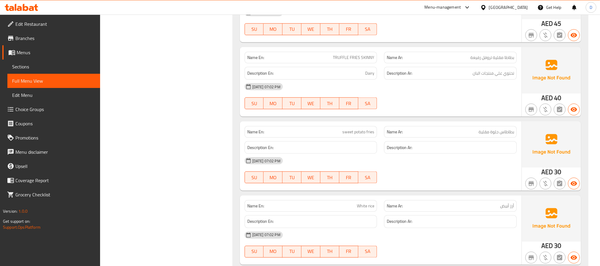
scroll to position [2797, 0]
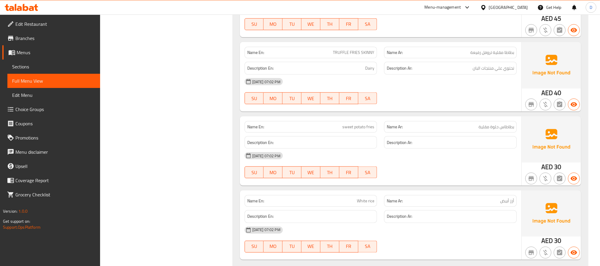
click at [470, 153] on div "[DATE] 07:02 PM SU MO TU WE TH FR SA" at bounding box center [380, 165] width 279 height 33
click at [355, 149] on div "[DATE] 07:02 PM" at bounding box center [380, 156] width 279 height 14
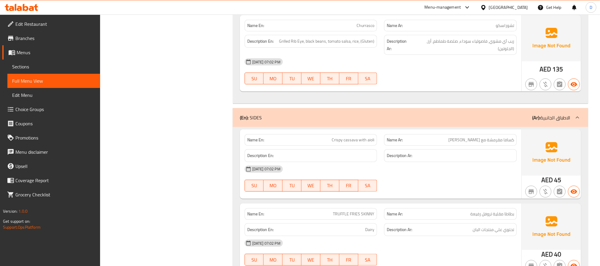
scroll to position [2442, 0]
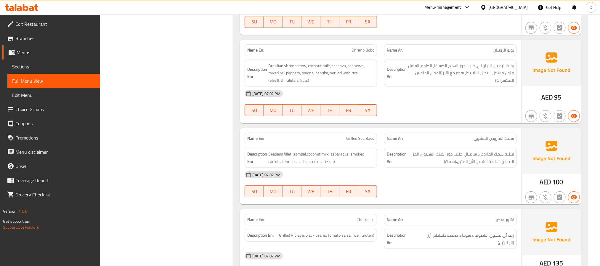
click at [452, 7] on div "Menu-management" at bounding box center [442, 7] width 36 height 7
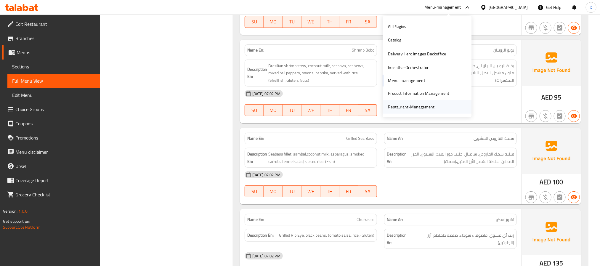
click at [411, 107] on div "Restaurant-Management" at bounding box center [411, 107] width 46 height 7
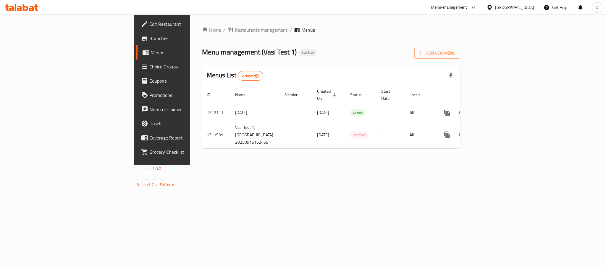
drag, startPoint x: 303, startPoint y: 162, endPoint x: 315, endPoint y: 157, distance: 12.5
click at [303, 162] on div "Home / Restaurants management / Menus Menu management ( Vasi Test 1 ) Inactive …" at bounding box center [331, 90] width 282 height 150
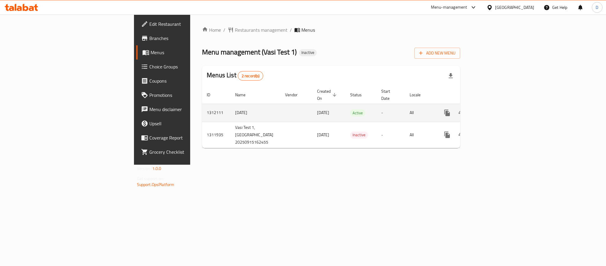
click at [494, 109] on icon "enhanced table" at bounding box center [490, 112] width 7 height 7
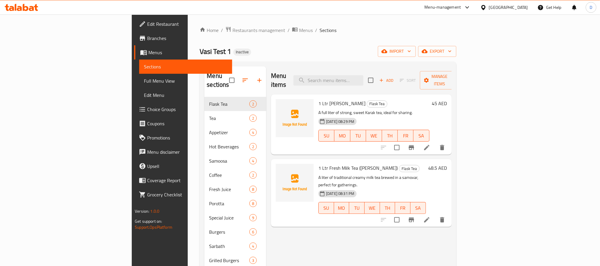
drag, startPoint x: 53, startPoint y: 86, endPoint x: 54, endPoint y: 0, distance: 85.5
click at [139, 86] on link "Full Menu View" at bounding box center [185, 81] width 93 height 14
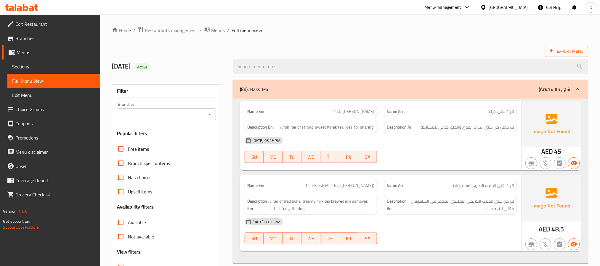
click at [503, 170] on div "Name En: 1 Ltr Karak Tea Name Ar: لتر 1 شاي كرك Description En: A full liter of…" at bounding box center [380, 135] width 281 height 69
click at [444, 156] on div "15-09-2025 08:29 PM SU MO TU WE TH FR SA" at bounding box center [380, 149] width 279 height 33
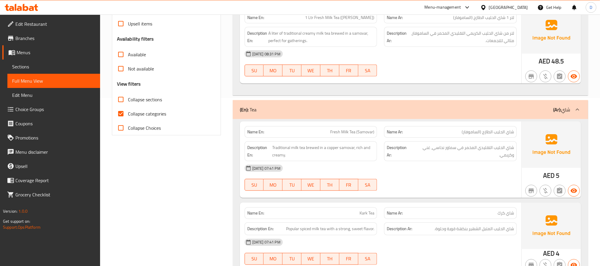
click at [477, 187] on div "15-09-2025 07:41 PM SU MO TU WE TH FR SA" at bounding box center [380, 177] width 279 height 33
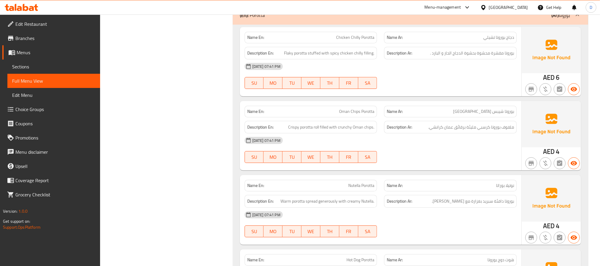
scroll to position [2131, 0]
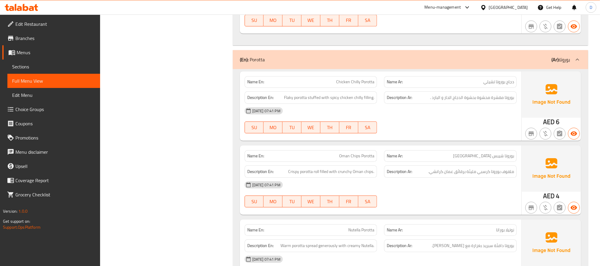
click at [351, 79] on span "Chicken Chilly Porotta" at bounding box center [355, 82] width 38 height 6
copy span "Chicken Chilly Porotta"
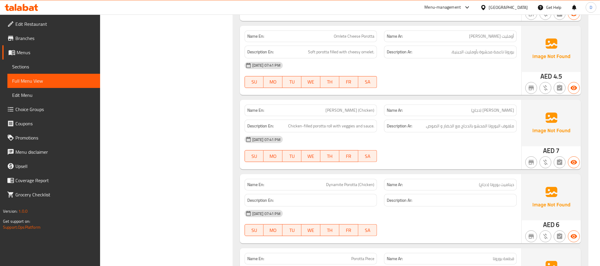
scroll to position [2531, 0]
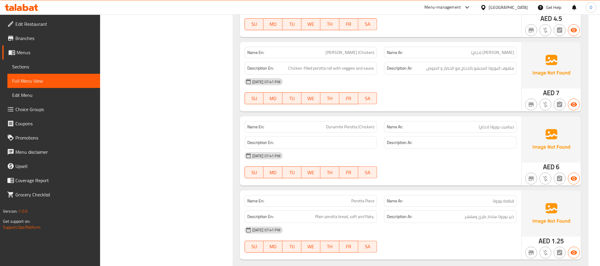
click at [352, 126] on span "Dynamite Porotta (Chicken)" at bounding box center [350, 127] width 48 height 6
copy span "Dynamite Porotta (Chicken)"
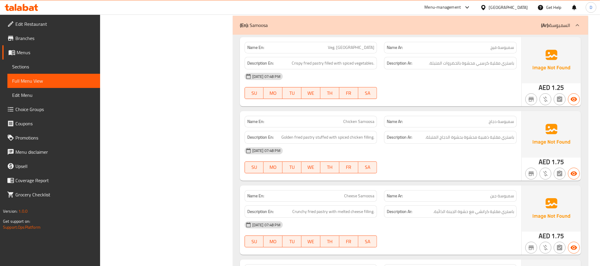
scroll to position [977, 0]
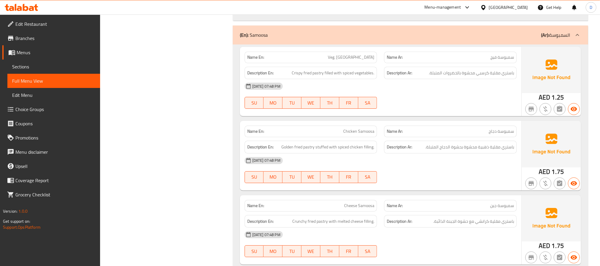
click at [464, 128] on p "Name Ar: سمبوسة دجاج" at bounding box center [450, 131] width 127 height 6
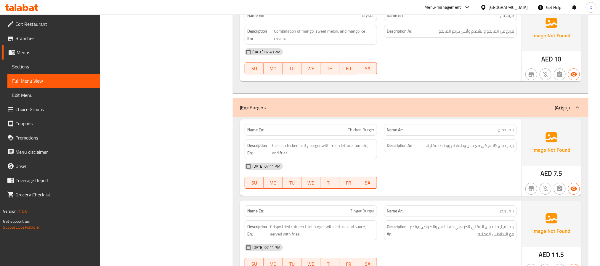
click at [366, 133] on span "Chicken Burger" at bounding box center [360, 130] width 27 height 6
copy span "Chicken Burger"
drag, startPoint x: 472, startPoint y: 159, endPoint x: 446, endPoint y: 150, distance: 26.9
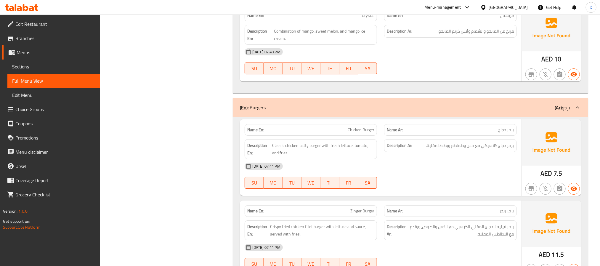
click at [472, 159] on div "Description Ar: برجر دجاج كلاسيكي مع خس وطماطم وبطاطا مقلية." at bounding box center [450, 149] width 140 height 27
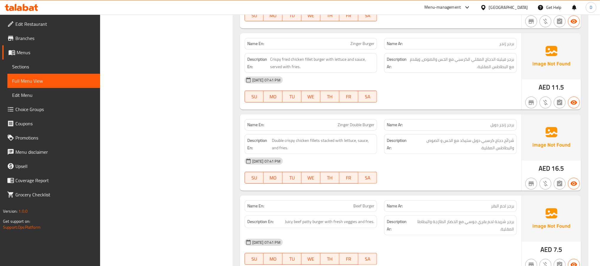
scroll to position [3621, 0]
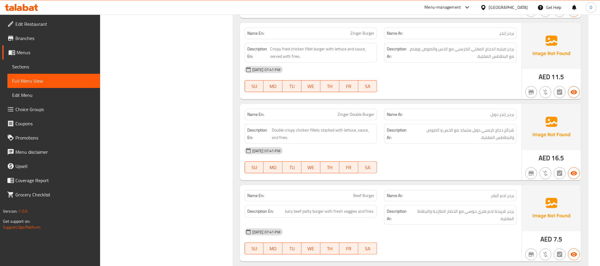
click at [359, 118] on span "Zinger Double Burger" at bounding box center [355, 114] width 37 height 6
copy span "Zinger Double Burger"
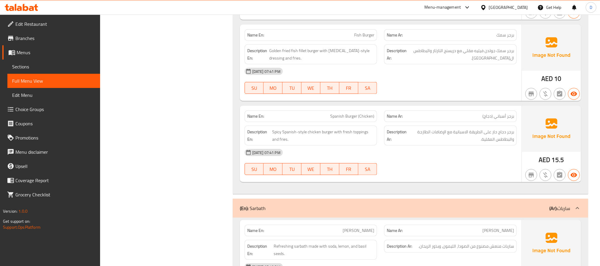
scroll to position [3888, 0]
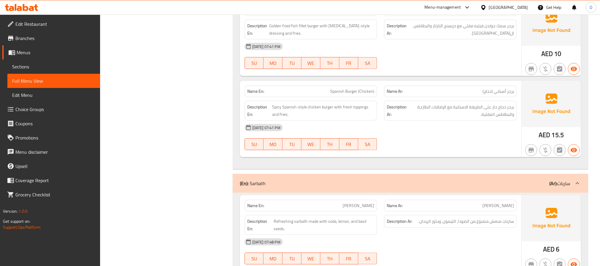
click at [441, 135] on div "[DATE] 07:41 PM" at bounding box center [380, 127] width 279 height 14
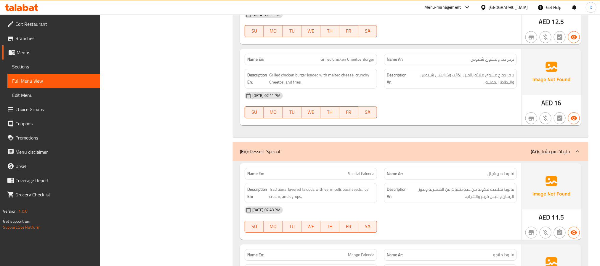
scroll to position [4578, 0]
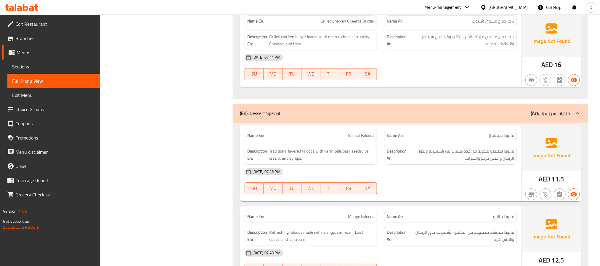
click at [501, 83] on div at bounding box center [450, 79] width 140 height 7
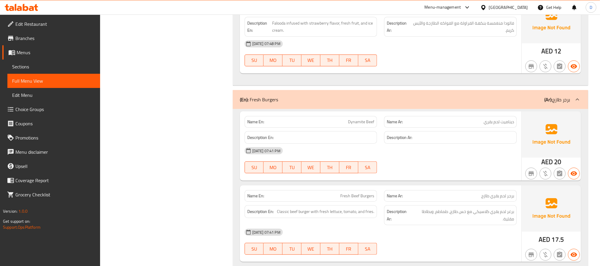
click at [481, 173] on div "15-09-2025 07:41 PM SU MO TU WE TH FR SA" at bounding box center [380, 160] width 279 height 33
click at [371, 125] on span "Dynamite Beef" at bounding box center [361, 122] width 26 height 6
copy span "Dynamite Beef"
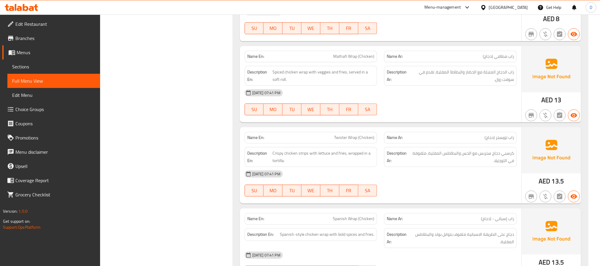
scroll to position [5534, 0]
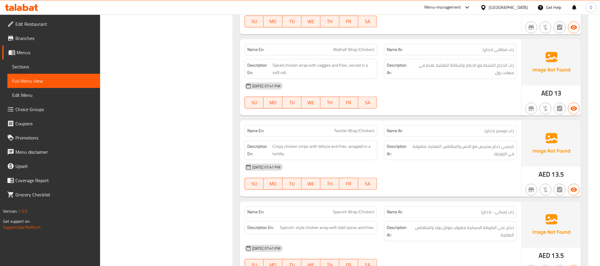
click at [416, 112] on div "15-09-2025 07:41 PM SU MO TU WE TH FR SA" at bounding box center [380, 95] width 279 height 33
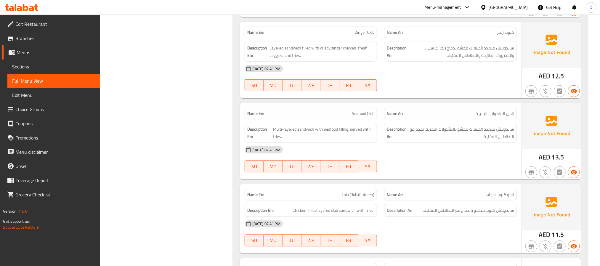
scroll to position [6333, 0]
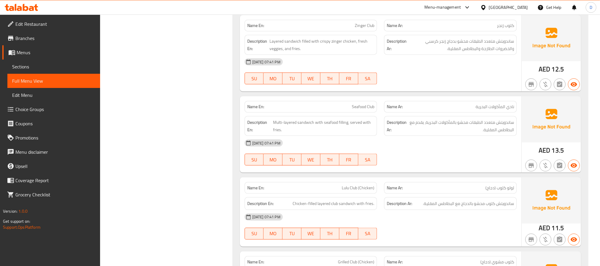
click at [356, 110] on span "Seafood Club" at bounding box center [363, 107] width 22 height 6
copy span "Seafood Club"
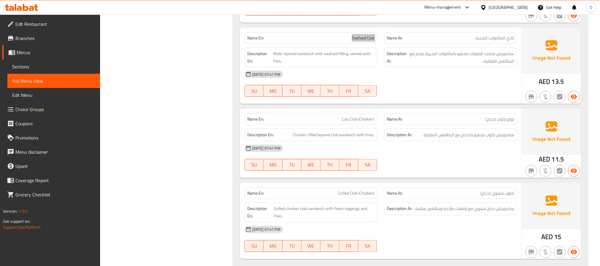
scroll to position [6422, 0]
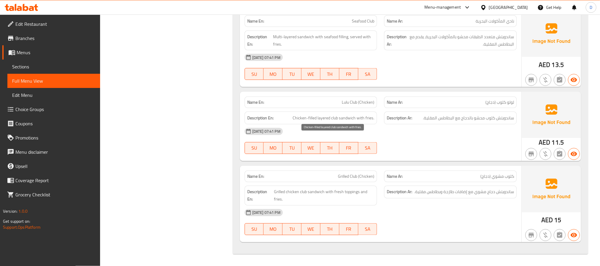
click at [355, 122] on span "Chicken-filled layered club sandwich with fries." at bounding box center [333, 117] width 82 height 7
click at [357, 105] on span "Lulu Club (Chicken)" at bounding box center [358, 102] width 33 height 6
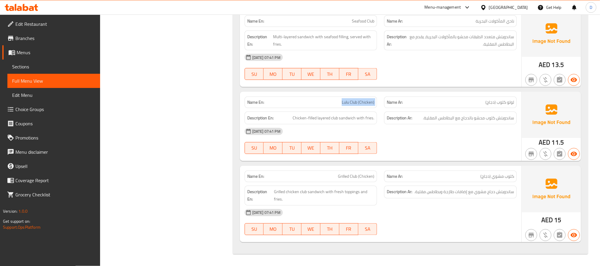
copy span "Lulu Club (Chicken)"
click at [362, 176] on span "Grilled Club (Chicken)" at bounding box center [356, 176] width 36 height 6
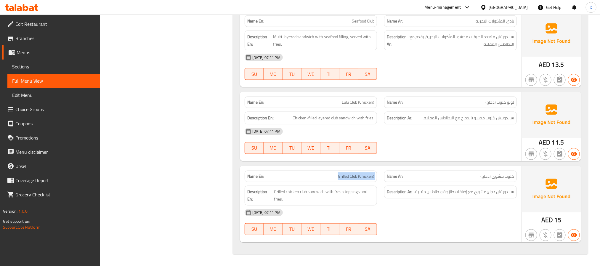
copy span "Grilled Club (Chicken)"
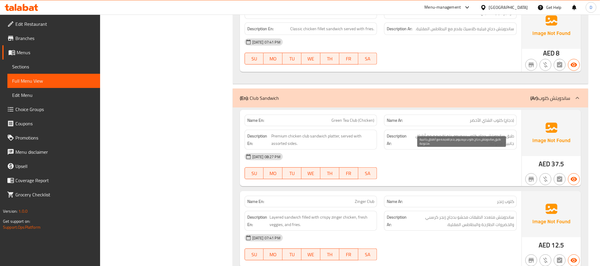
scroll to position [6173, 0]
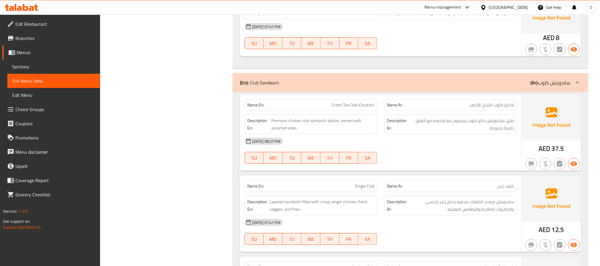
click at [446, 167] on div "15-09-2025 08:27 PM SU MO TU WE TH FR SA" at bounding box center [380, 150] width 279 height 33
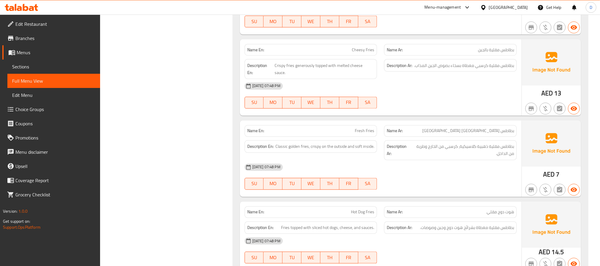
scroll to position [535, 0]
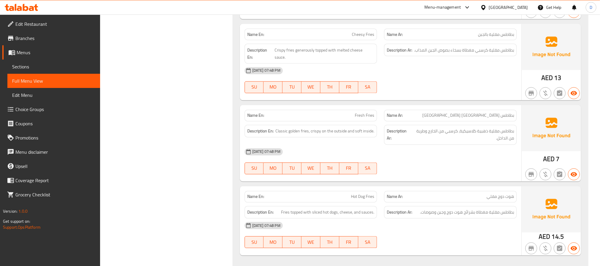
click at [366, 194] on span "Hot Dog Fries" at bounding box center [362, 197] width 23 height 6
copy span "Hot Dog Fries"
drag, startPoint x: 433, startPoint y: 134, endPoint x: 410, endPoint y: 131, distance: 23.4
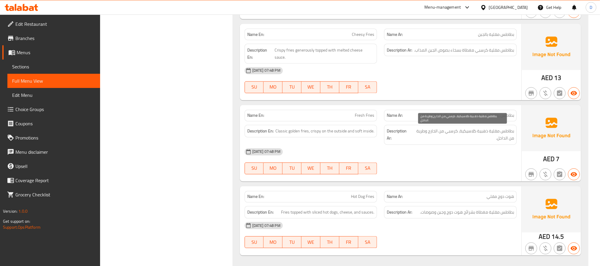
click at [433, 134] on span "بطاطس مقلية ذهبية كلاسيكية، كرسبي من الخارج وطرية من الداخل." at bounding box center [462, 135] width 103 height 15
click at [408, 147] on div "[DATE] 07:48 PM" at bounding box center [380, 152] width 279 height 14
click at [448, 159] on div "15-09-2025 07:48 PM SU MO TU WE TH FR SA" at bounding box center [380, 161] width 279 height 33
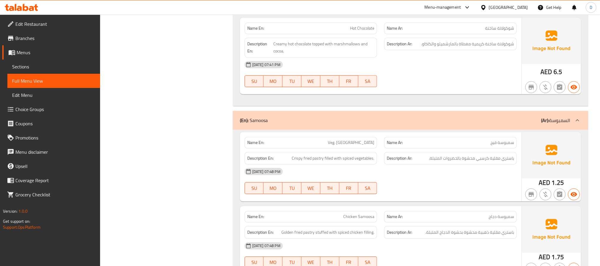
click at [366, 139] on span "Veg. [GEOGRAPHIC_DATA]" at bounding box center [351, 142] width 46 height 6
copy span "Veg. [GEOGRAPHIC_DATA]"
drag, startPoint x: 491, startPoint y: 159, endPoint x: 471, endPoint y: 111, distance: 52.2
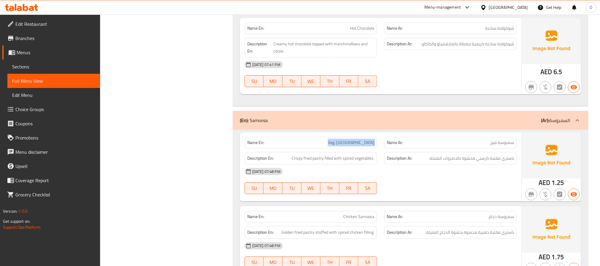
click at [491, 164] on div "[DATE] 07:48 PM" at bounding box center [380, 171] width 279 height 14
click at [504, 175] on div "15-09-2025 07:48 PM SU MO TU WE TH FR SA" at bounding box center [380, 180] width 279 height 33
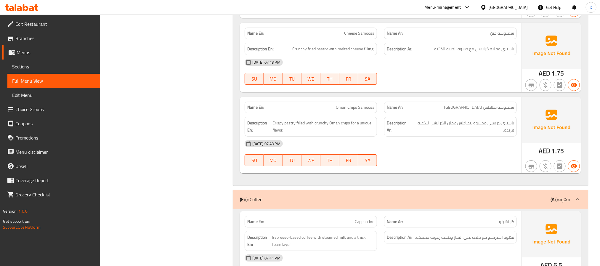
scroll to position [1158, 0]
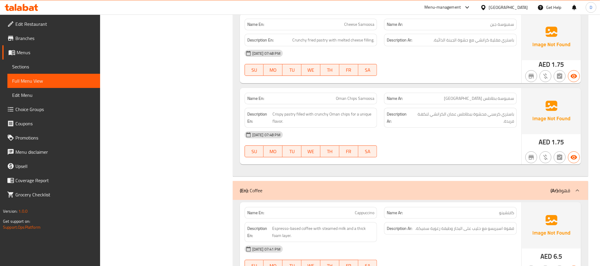
click at [419, 144] on div "15-09-2025 07:48 PM SU MO TU WE TH FR SA" at bounding box center [380, 144] width 279 height 33
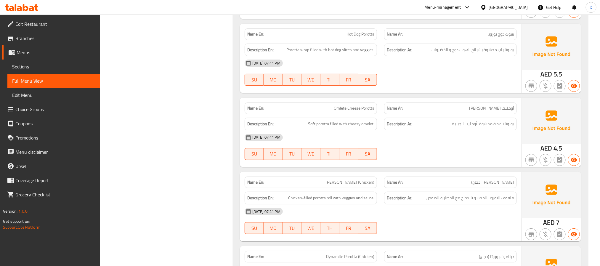
scroll to position [2403, 0]
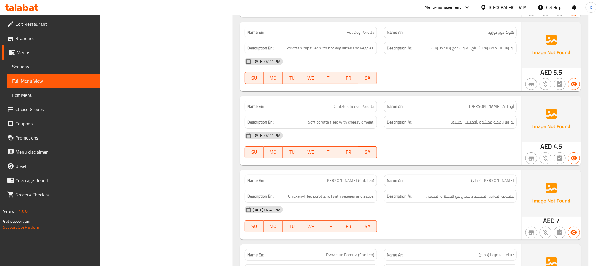
click at [466, 147] on div "15-09-2025 07:41 PM SU MO TU WE TH FR SA" at bounding box center [380, 144] width 279 height 33
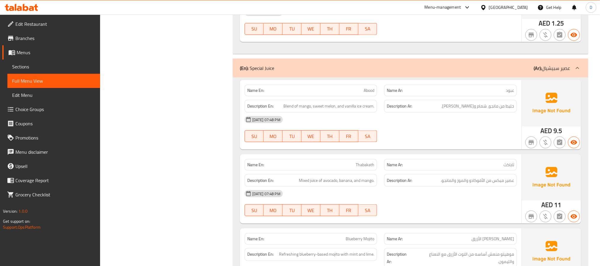
scroll to position [2749, 0]
click at [359, 165] on span "Thabakath" at bounding box center [364, 164] width 19 height 6
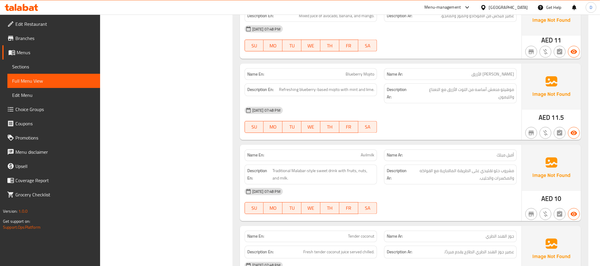
scroll to position [2971, 0]
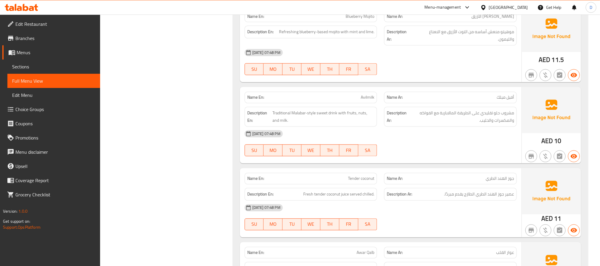
click at [371, 99] on span "Avilmilk" at bounding box center [368, 97] width 14 height 6
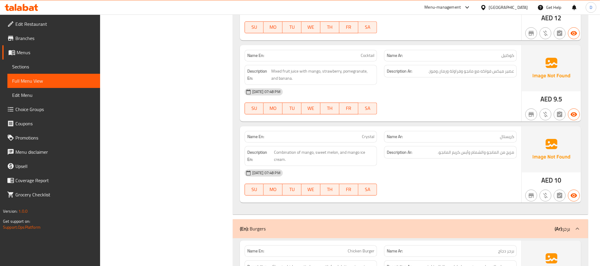
scroll to position [3370, 0]
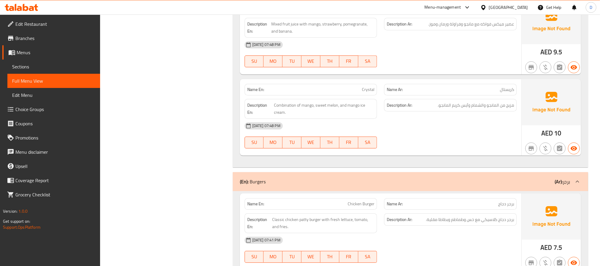
click at [462, 131] on div "[DATE] 07:48 PM" at bounding box center [380, 126] width 279 height 14
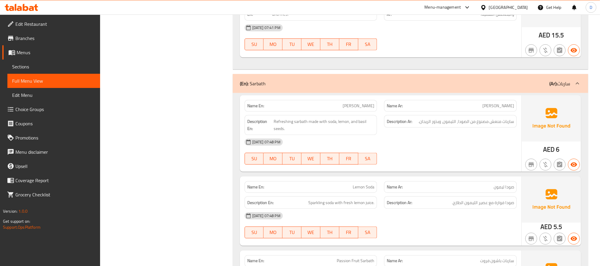
scroll to position [3988, 0]
click at [367, 109] on span "Soda Sarbath" at bounding box center [358, 105] width 32 height 6
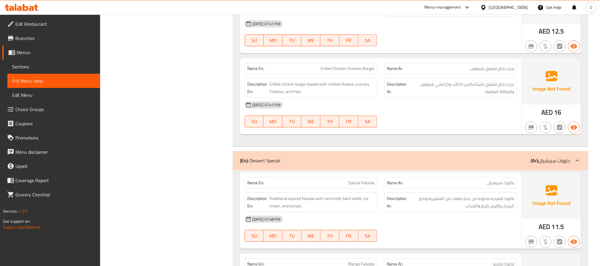
scroll to position [4565, 0]
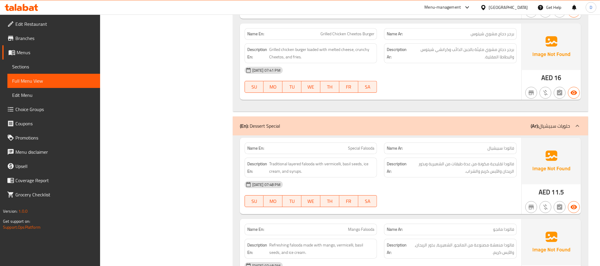
click at [476, 96] on div at bounding box center [450, 92] width 140 height 7
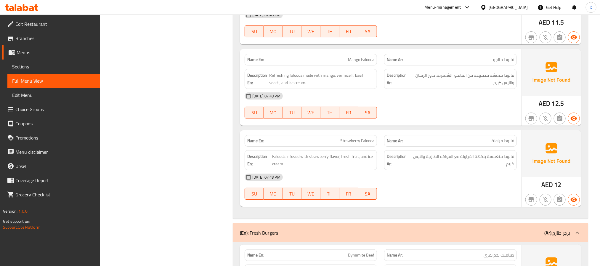
scroll to position [4743, 0]
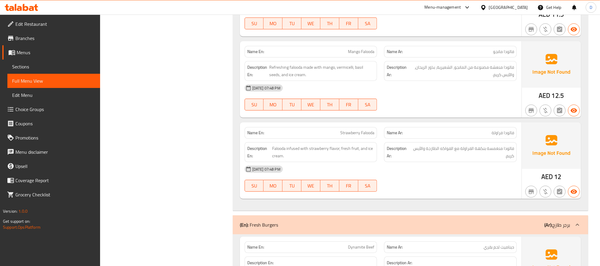
click at [450, 162] on div "Description Ar: فالودا منغمسة بنكهة الفراولة مع الفواكه الطازجة والآيس كريم." at bounding box center [450, 152] width 133 height 20
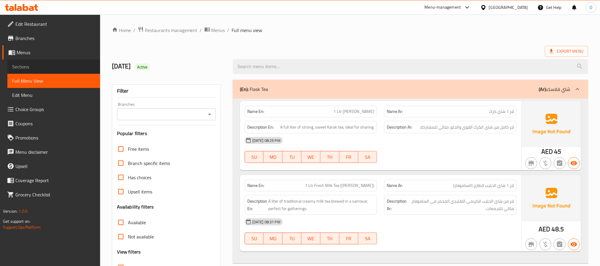
click at [35, 66] on span "Sections" at bounding box center [53, 66] width 83 height 7
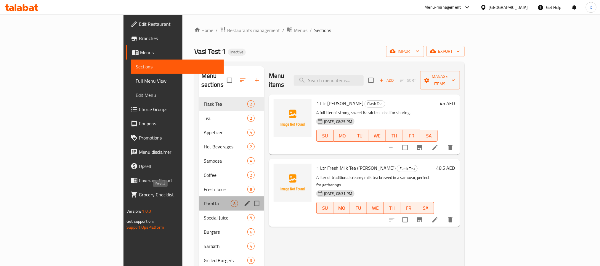
click at [204, 200] on span "Porotta" at bounding box center [217, 203] width 27 height 7
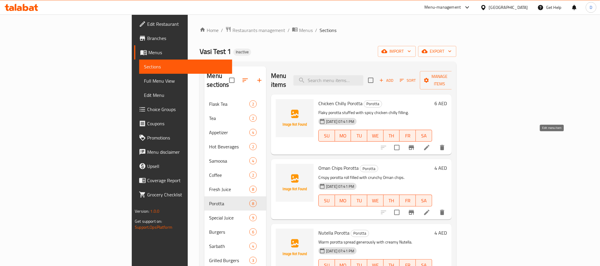
click at [430, 144] on icon at bounding box center [426, 147] width 7 height 7
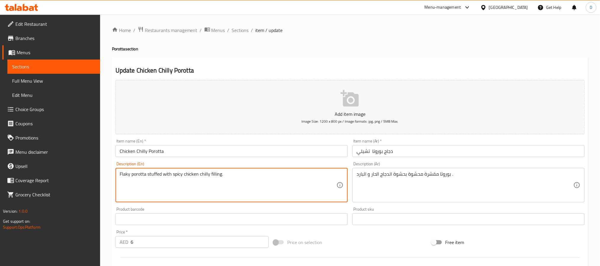
click at [219, 173] on textarea "Flaky porotta stuffed with spicy chicken chilly filling." at bounding box center [228, 185] width 217 height 28
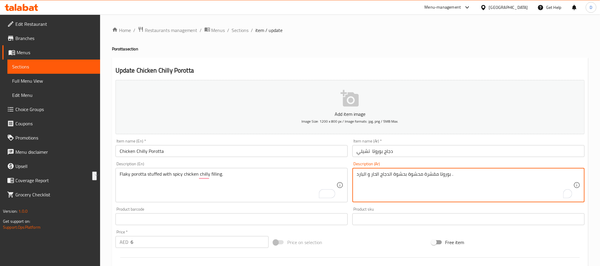
click at [436, 178] on textarea "بوروتا مقشرة محشوة بحشوة الدجاج الحار و البارد ." at bounding box center [464, 185] width 217 height 28
click at [436, 179] on textarea "بوروتا مقشرة محشوة بحشوة الدجاج الحار و البارد ." at bounding box center [464, 185] width 217 height 28
paste textarea "مشة محشوة بحشوة الدجاج الحارة والفلفل الحار"
type textarea "بوروتا مقرمشة محشوة بحشوة الدجاج الحارة والفلفل الحار."
click at [486, 149] on input "دجاج بوروتا تشيلي" at bounding box center [468, 151] width 232 height 12
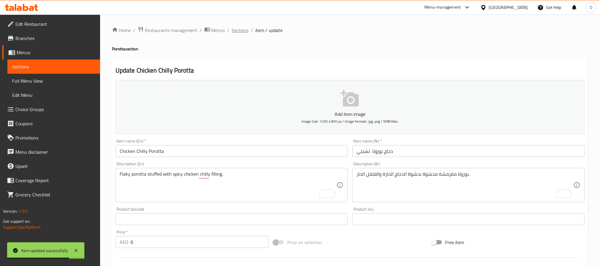
click at [243, 32] on span "Sections" at bounding box center [240, 30] width 17 height 7
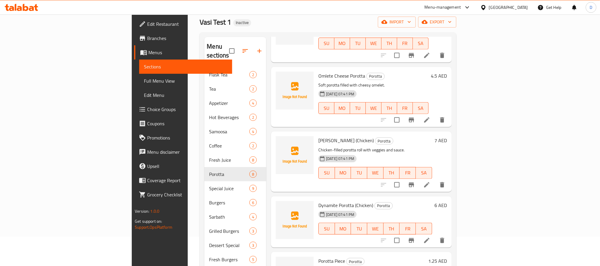
scroll to position [44, 0]
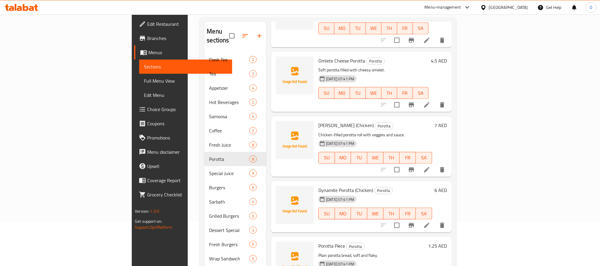
click at [435, 220] on li at bounding box center [426, 225] width 17 height 11
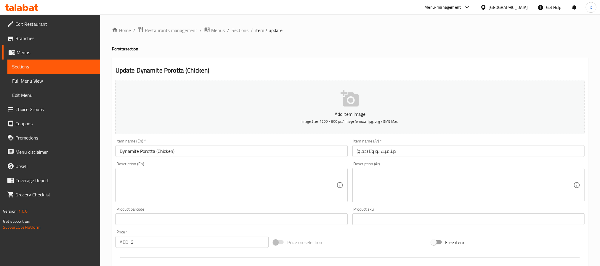
click at [285, 184] on textarea at bounding box center [228, 185] width 217 height 28
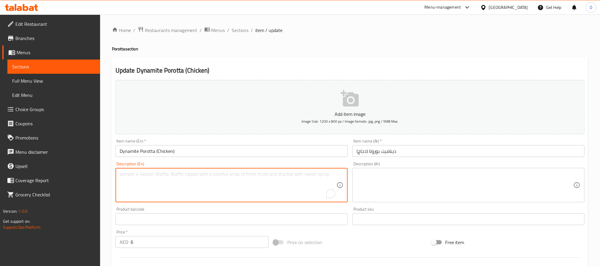
paste textarea "Spicy chicken-filled porotta with fiery “dynamite” sauce."
click at [170, 153] on input "Dynamite Porotta (Chicken)" at bounding box center [231, 151] width 232 height 12
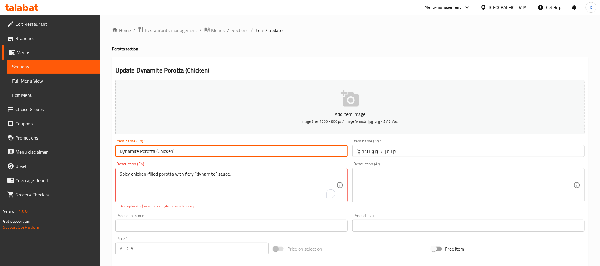
click at [170, 153] on input "Dynamite Porotta (Chicken)" at bounding box center [231, 151] width 232 height 12
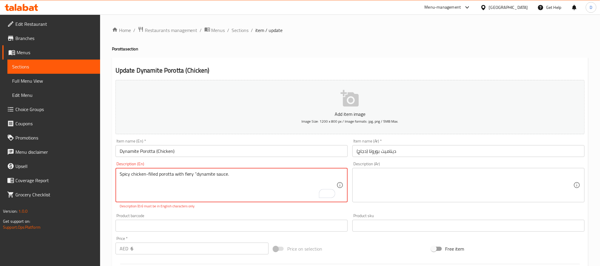
click at [196, 174] on textarea "Spicy chicken-filled porotta with fiery “dynamite sauce." at bounding box center [228, 185] width 217 height 28
type textarea "Spicy chicken-filled porotta with fiery dynamite sauce."
click at [413, 185] on textarea at bounding box center [464, 185] width 217 height 28
click at [229, 172] on textarea "Spicy chicken-filled porotta with fiery dynamite sauce." at bounding box center [228, 185] width 217 height 28
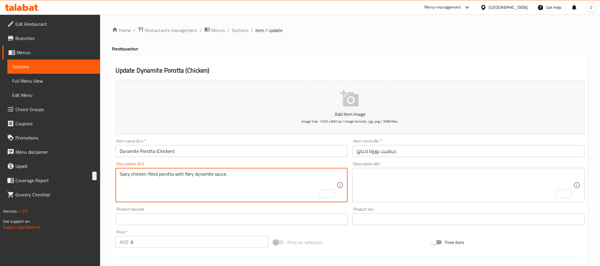
click at [475, 178] on textarea "To enrich screen reader interactions, please activate Accessibility in Grammarl…" at bounding box center [464, 185] width 217 height 28
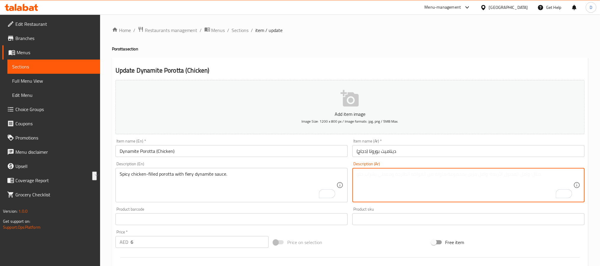
paste textarea "بوروتا محشوة بالدجاج الحار مع صلصة الديناميت النارية."
type textarea "بوروتا محشوة بالدجاج الحار مع صلصة الديناميت النارية."
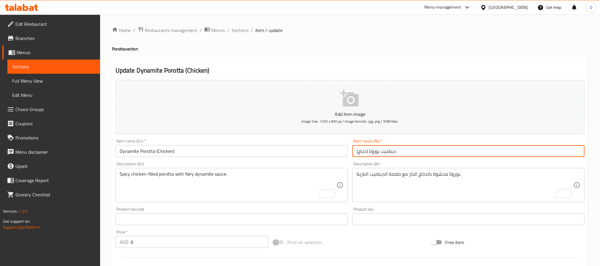
click at [462, 149] on input "ديناميت بوروتا (دجاج)" at bounding box center [468, 151] width 232 height 12
drag, startPoint x: 239, startPoint y: 31, endPoint x: 200, endPoint y: 7, distance: 46.0
click at [239, 31] on span "Sections" at bounding box center [240, 30] width 17 height 7
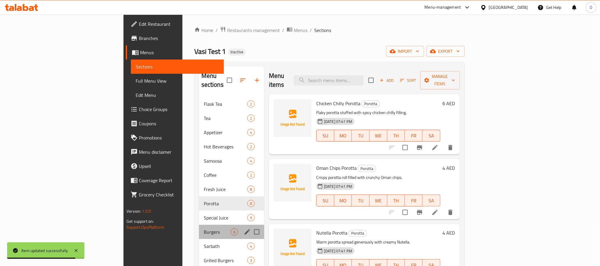
click at [199, 225] on div "Burgers 6" at bounding box center [231, 232] width 65 height 14
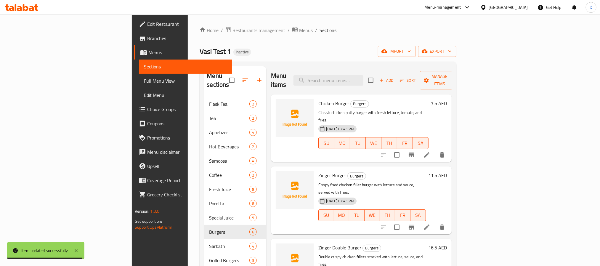
click at [430, 151] on icon at bounding box center [426, 154] width 7 height 7
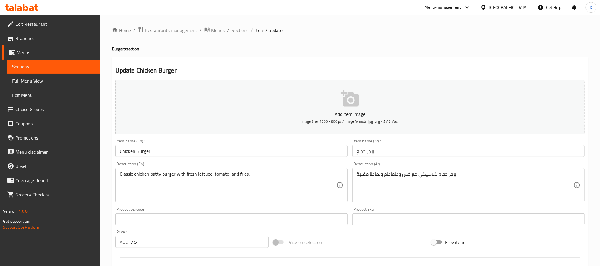
click at [354, 174] on div "برجر دجاج كلاسيكي مع خس وطماطم وبطاطا مقلية. Description (Ar)" at bounding box center [468, 185] width 232 height 34
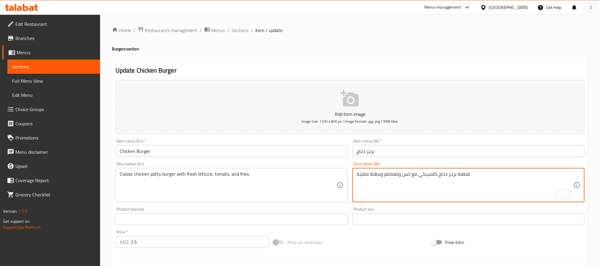
click at [433, 150] on input "برجر دجاج" at bounding box center [468, 151] width 232 height 12
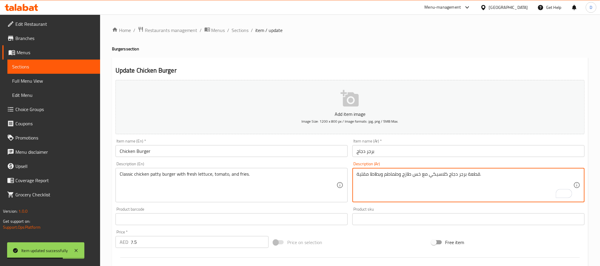
type textarea "قطعة برجر دجاج كلاسيكي مع خس طازج وطماطم وبطاطا مقلية."
click at [276, 154] on input "Chicken Burger" at bounding box center [231, 151] width 232 height 12
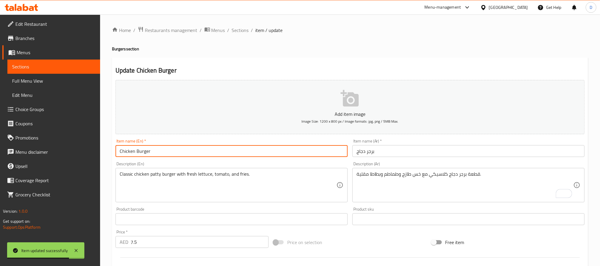
drag, startPoint x: 245, startPoint y: 27, endPoint x: 249, endPoint y: 35, distance: 8.6
click at [245, 27] on span "Sections" at bounding box center [240, 30] width 17 height 7
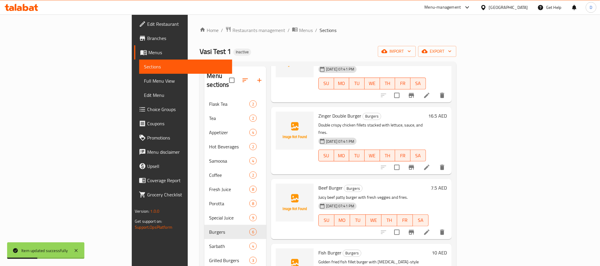
scroll to position [133, 0]
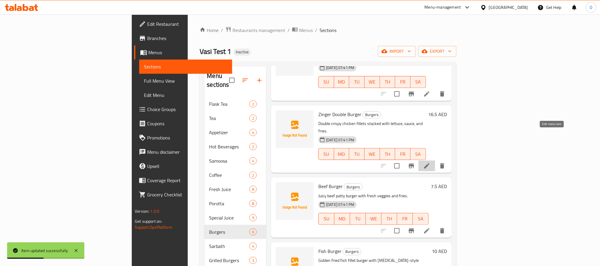
click at [430, 162] on icon at bounding box center [426, 165] width 7 height 7
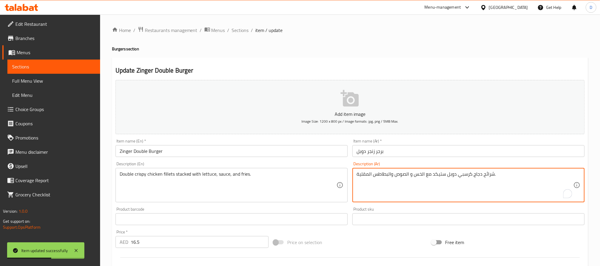
click at [487, 174] on textarea "شرائح دجاج كرسبي دوبل ستيكد مع الخس و الصوص والبطاطس المقلية." at bounding box center [464, 185] width 217 height 28
type textarea "فيليه دجاج كرسبي دوبل ستيكد مع الخس و الصوص والبطاطس المقلية."
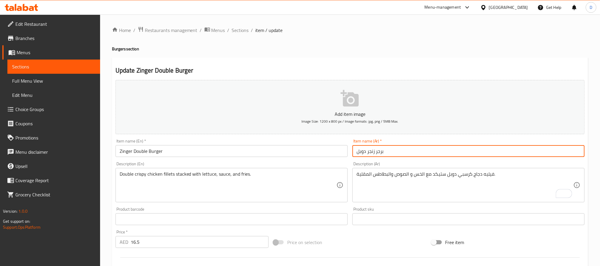
click at [495, 150] on input "برجر زنجر دوبل" at bounding box center [468, 151] width 232 height 12
click at [242, 23] on div "Home / Restaurants management / Menus / Sections / item / update Burgers sectio…" at bounding box center [350, 217] width 500 height 404
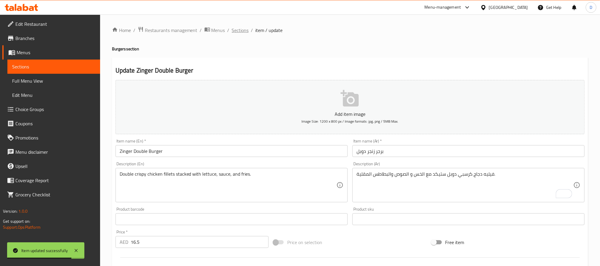
click at [243, 32] on span "Sections" at bounding box center [240, 30] width 17 height 7
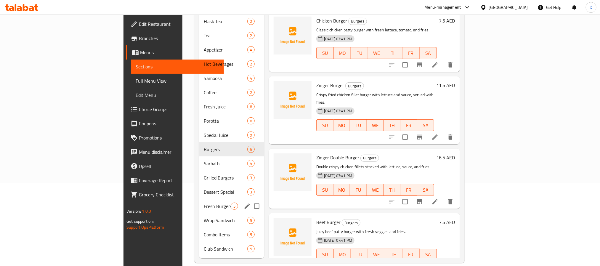
scroll to position [83, 0]
click at [199, 202] on div "Fresh Burgers 5" at bounding box center [231, 206] width 65 height 14
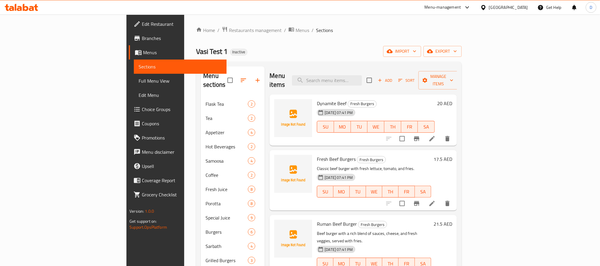
click at [440, 133] on li at bounding box center [432, 138] width 17 height 11
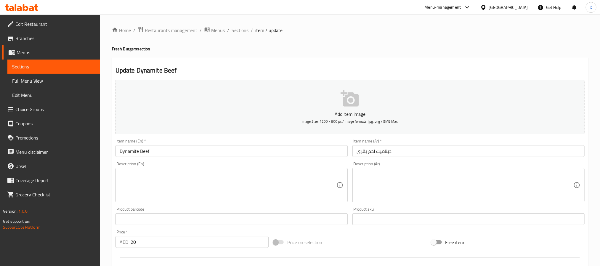
click at [291, 176] on textarea at bounding box center [228, 185] width 217 height 28
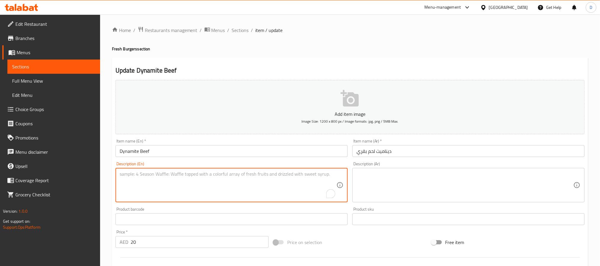
paste textarea "Juicy beef burger with spicy “dynamite” sauce, lettuce, and cheese, served with…"
click at [197, 175] on textarea "Juicy beef burger with spicy “dynamite” sauce, lettuce, and cheese, served with…" at bounding box center [228, 185] width 217 height 28
click at [177, 177] on textarea "Juicy beef burger with spicy “dynamite sauce, lettuce, and cheese, served with …" at bounding box center [228, 185] width 217 height 28
click at [236, 175] on textarea "Juicy beef burger with spicy dynamite sauce, lettuce, and cheese, served with f…" at bounding box center [228, 185] width 217 height 28
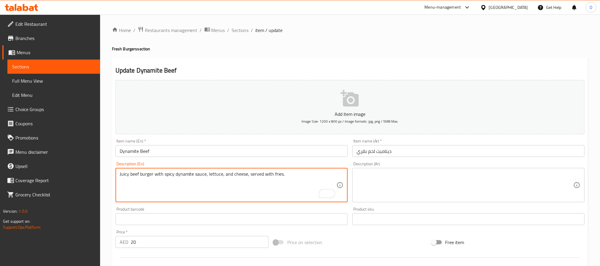
click at [236, 175] on textarea "Juicy beef burger with spicy dynamite sauce, lettuce, and cheese, served with f…" at bounding box center [228, 185] width 217 height 28
type textarea "Juicy beef burger with spicy dynamite sauce, lettuce, and cheese, served with f…"
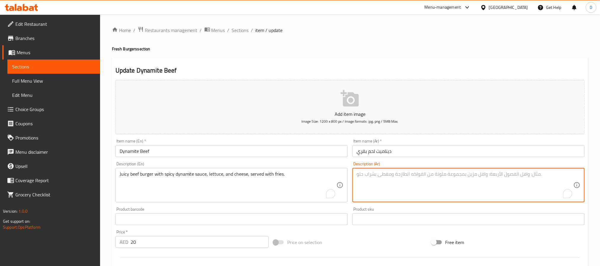
click at [480, 176] on textarea "To enrich screen reader interactions, please activate Accessibility in Grammarl…" at bounding box center [464, 185] width 217 height 28
paste textarea "برجر لحم بقري شهي مع صلصة الديناميت الحارة والخس والجبن، يقدم مع البطاطس المقلي…"
type textarea "برجر لحم بقري شهي مع صلصة الديناميت الحارة والخس والجبن، يقدم مع البطاطس المقلي…"
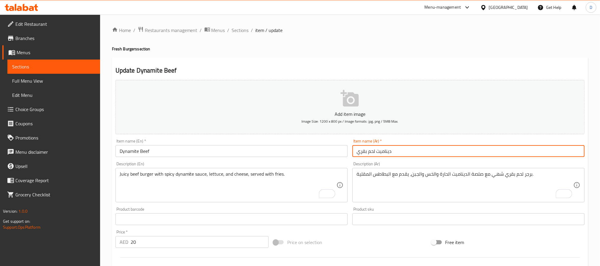
click at [419, 152] on input "ديناميت لحم بقري" at bounding box center [468, 151] width 232 height 12
click at [236, 31] on span "Sections" at bounding box center [240, 30] width 17 height 7
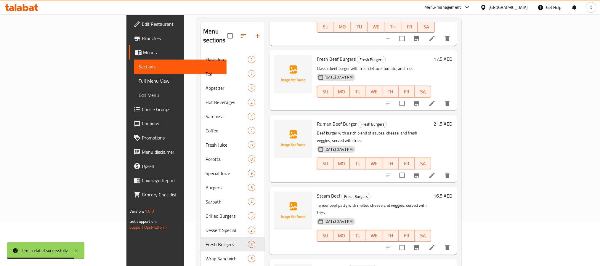
scroll to position [83, 0]
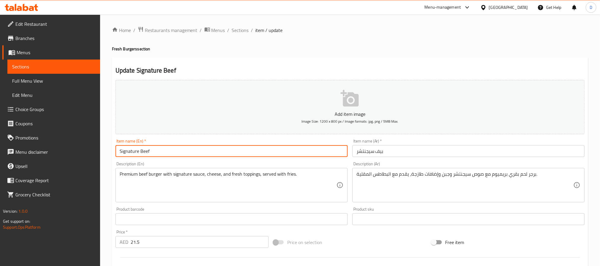
click at [174, 152] on input "Signature Beef" at bounding box center [231, 151] width 232 height 12
type input "Signature Beef burger"
click at [380, 153] on input "بيف سيجنتشر" at bounding box center [468, 151] width 232 height 12
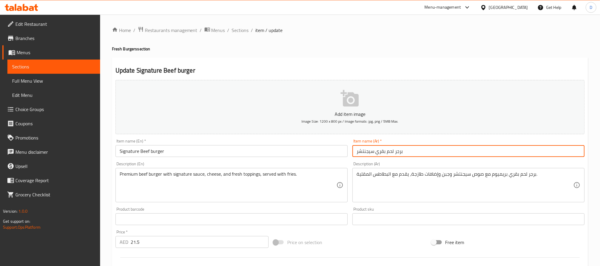
type input "برجر لحم بقري سيجنتشر"
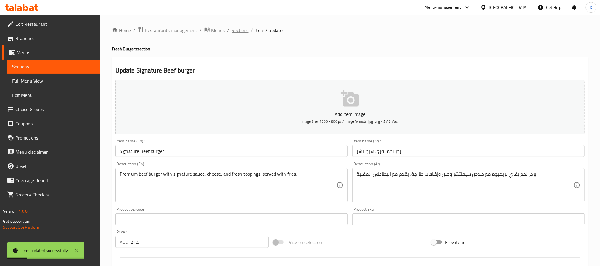
click at [239, 31] on span "Sections" at bounding box center [240, 30] width 17 height 7
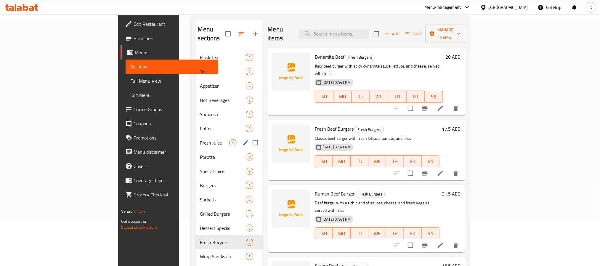
scroll to position [83, 0]
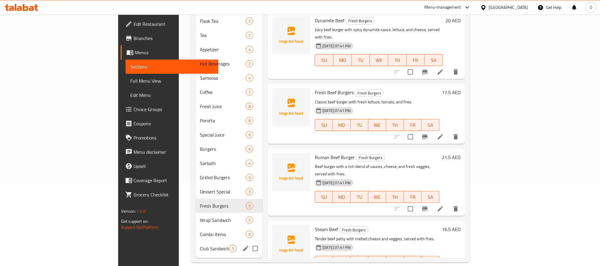
drag, startPoint x: 172, startPoint y: 243, endPoint x: 223, endPoint y: 231, distance: 52.8
click at [195, 243] on div "Club Sandwich 5" at bounding box center [228, 248] width 67 height 14
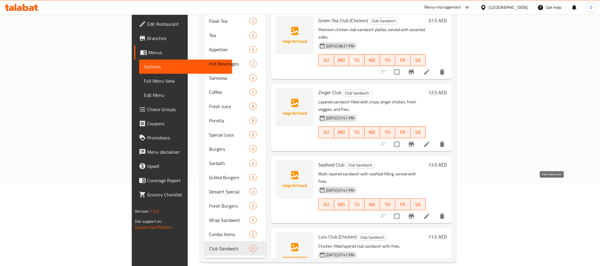
click at [430, 213] on icon at bounding box center [426, 216] width 7 height 7
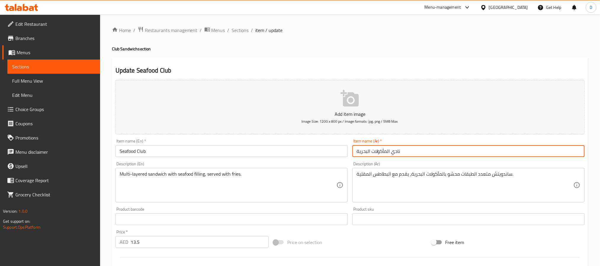
click at [398, 152] on input "نادي المأكولات البحرية" at bounding box center [468, 151] width 232 height 12
click at [386, 153] on input "كلوب المأكولات البحرية" at bounding box center [468, 151] width 232 height 12
click at [367, 152] on input "كلوب مأكولات البحرية" at bounding box center [468, 151] width 232 height 12
type input "كلوب مأكولات بحرية"
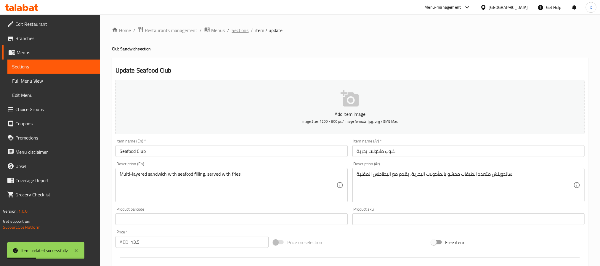
click at [236, 33] on span "Sections" at bounding box center [240, 30] width 17 height 7
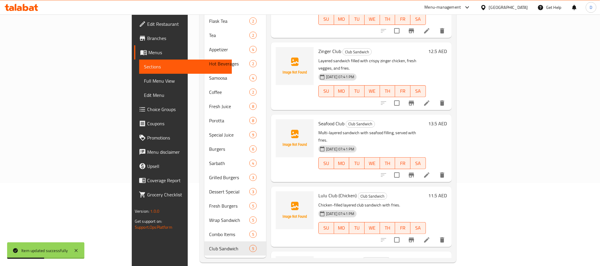
scroll to position [72, 0]
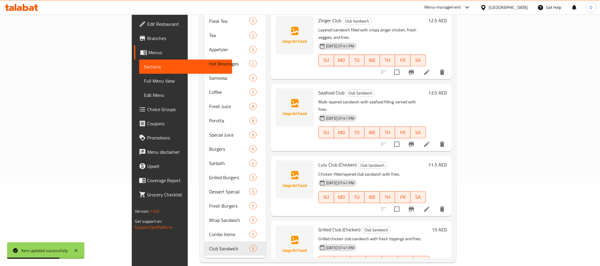
click at [430, 205] on icon at bounding box center [426, 208] width 7 height 7
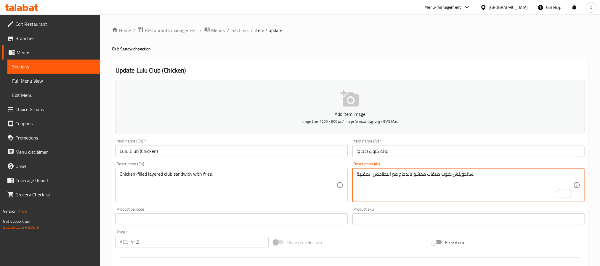
type textarea "ساندويتش كلوب طبقات محشو بالدجاج مع البطاطس المقلية."
click at [246, 154] on input "Lulu Club (Chicken)" at bounding box center [231, 151] width 232 height 12
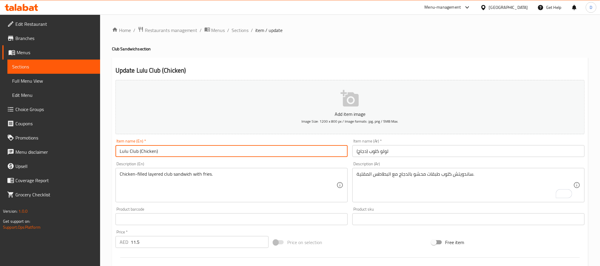
drag, startPoint x: 244, startPoint y: 29, endPoint x: 197, endPoint y: 0, distance: 54.4
click at [244, 29] on span "Sections" at bounding box center [240, 30] width 17 height 7
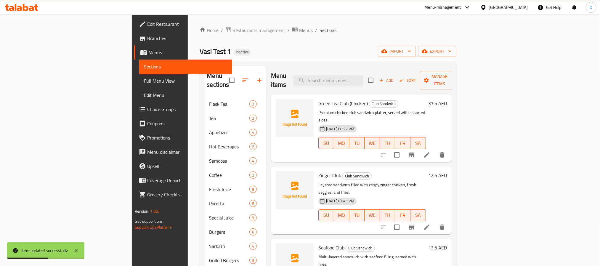
scroll to position [83, 0]
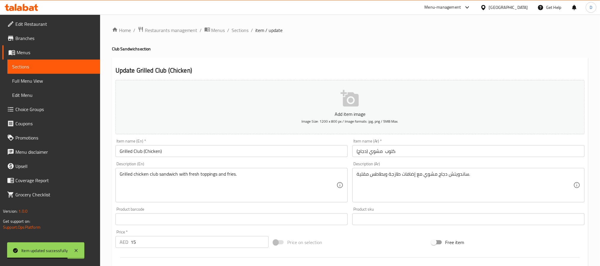
click at [388, 152] on input "كلوب مشوي (دجاج)" at bounding box center [468, 151] width 232 height 12
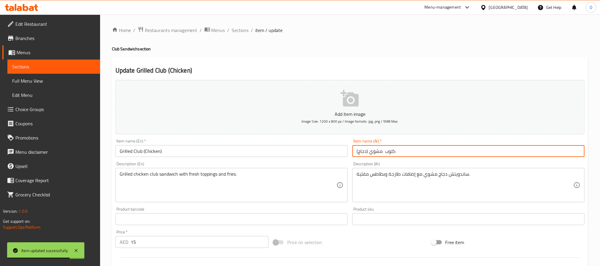
click at [388, 152] on input "كلوب مشوي (دجاج)" at bounding box center [468, 151] width 232 height 12
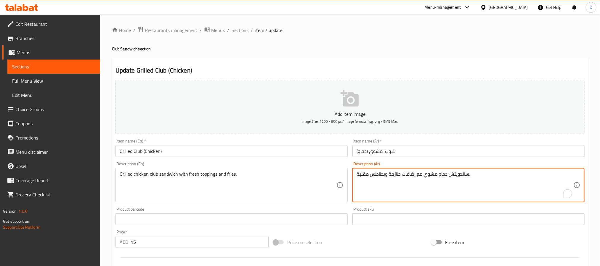
click at [448, 174] on textarea "ساندويتش دجاج مشوي مع إضافات طازجة وبطاطس مقلية." at bounding box center [464, 185] width 217 height 28
paste textarea "كلوب"
type textarea "ساندويتش كلوب دجاج مشوي مع إضافات طازجة وبطاطس مقلية."
click at [287, 155] on input "Grilled Club (Chicken)" at bounding box center [231, 151] width 232 height 12
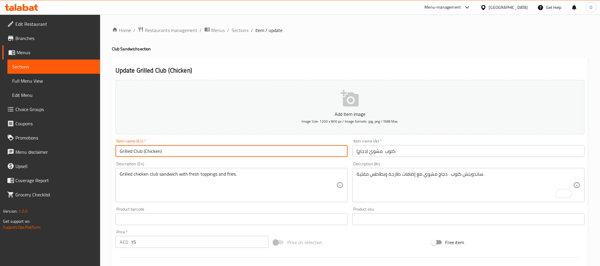
drag, startPoint x: 237, startPoint y: 28, endPoint x: 194, endPoint y: 1, distance: 50.1
click at [237, 28] on span "Sections" at bounding box center [240, 30] width 17 height 7
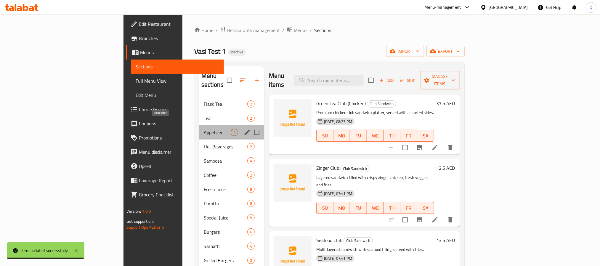
click at [204, 129] on span "Appetizer" at bounding box center [217, 132] width 27 height 7
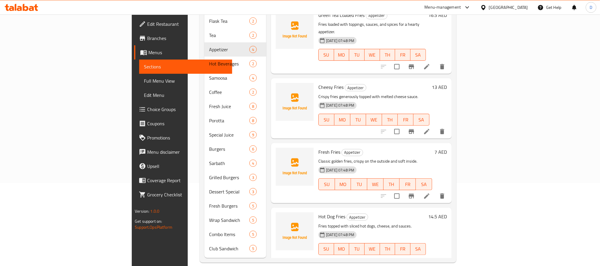
scroll to position [7, 0]
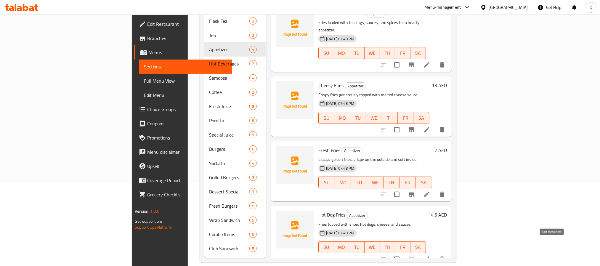
click at [430, 255] on icon at bounding box center [426, 258] width 7 height 7
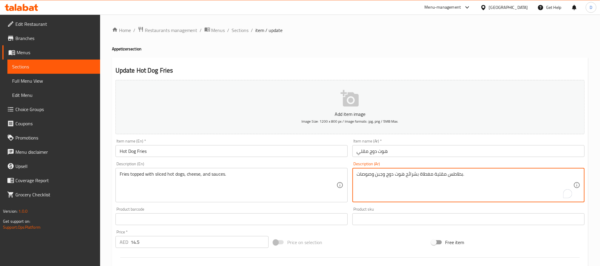
click at [457, 174] on textarea "بطاطس مقلية مغطاة بشرائح هوت دوج وجبن وصوصات." at bounding box center [464, 185] width 217 height 28
click at [368, 152] on input "هوت دوج مقلي" at bounding box center [468, 151] width 232 height 12
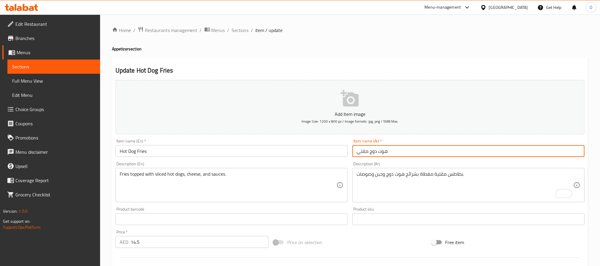
paste input "بطاطس"
click at [303, 151] on input "Hot Dog Fries" at bounding box center [231, 151] width 232 height 12
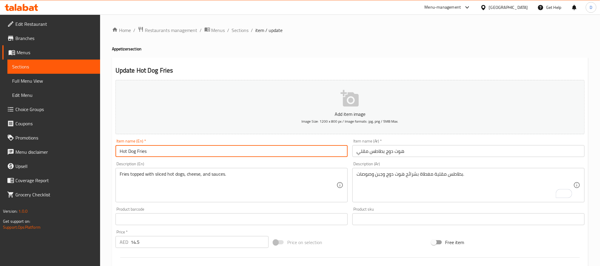
click at [417, 152] on input "هوت دوج بطاطس مقلي" at bounding box center [468, 151] width 232 height 12
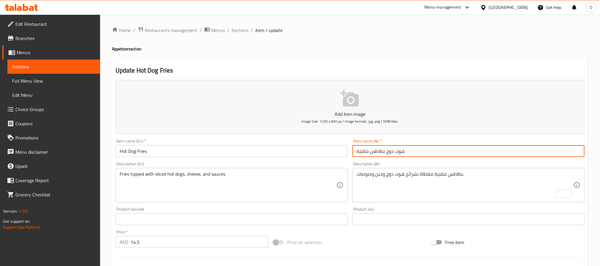
type input "هوت دوج بطاطس مقلية"
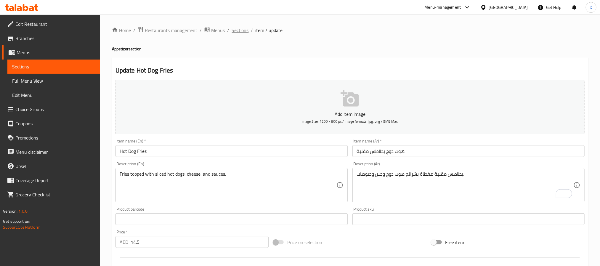
click at [244, 28] on span "Sections" at bounding box center [240, 30] width 17 height 7
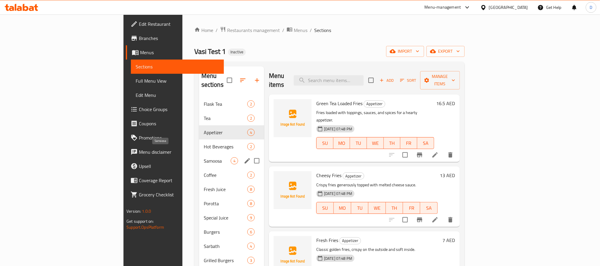
click at [204, 157] on span "Samoosa" at bounding box center [217, 160] width 27 height 7
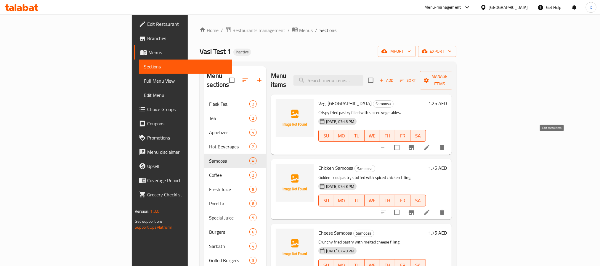
click at [430, 144] on icon at bounding box center [426, 147] width 7 height 7
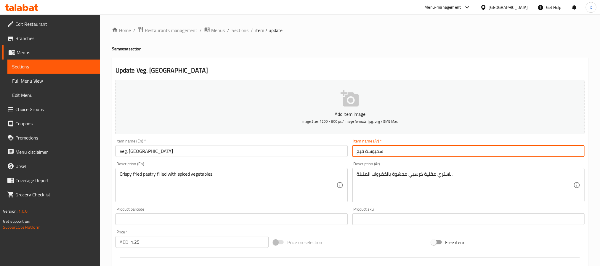
drag, startPoint x: 363, startPoint y: 151, endPoint x: 351, endPoint y: 150, distance: 11.6
click at [351, 150] on div "Item name (Ar)   * سمبوسة فيج Item name (Ar) *" at bounding box center [468, 147] width 237 height 23
type input "سمبوسة خضروات"
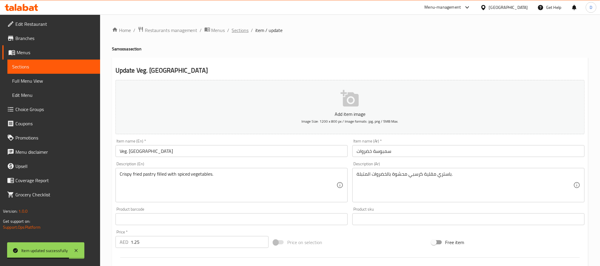
click at [234, 31] on span "Sections" at bounding box center [240, 30] width 17 height 7
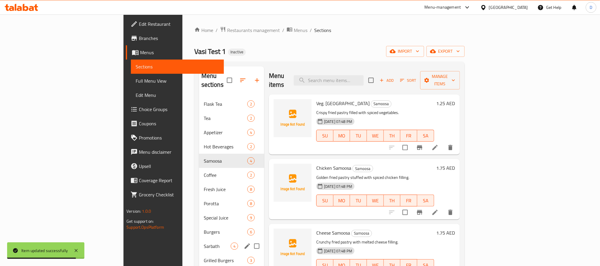
scroll to position [83, 0]
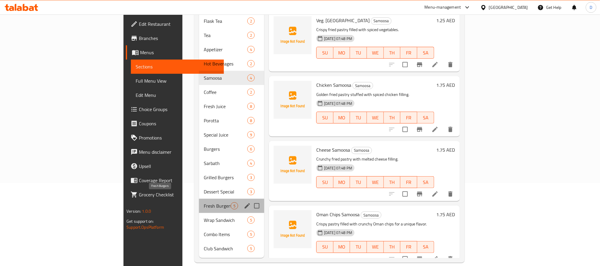
click at [204, 202] on span "Fresh Burgers" at bounding box center [217, 205] width 27 height 7
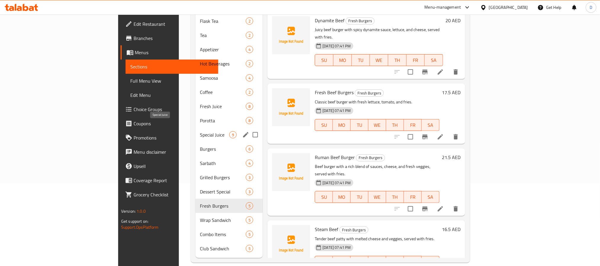
click at [200, 131] on span "Special Juice" at bounding box center [214, 134] width 29 height 7
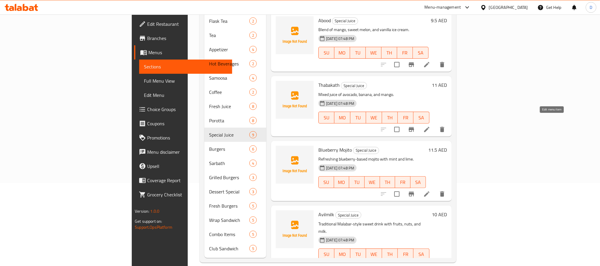
click at [430, 126] on icon at bounding box center [426, 129] width 7 height 7
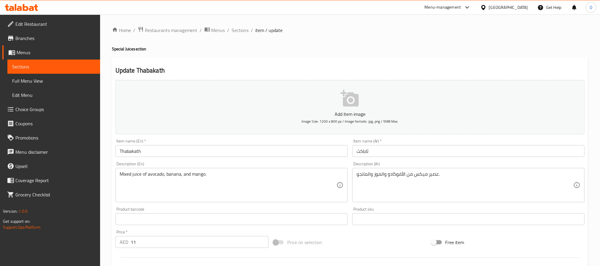
click at [367, 149] on input "ثاباكث" at bounding box center [468, 151] width 232 height 12
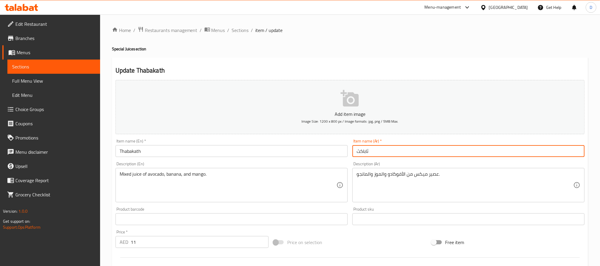
click at [367, 149] on input "ثاباكث" at bounding box center [468, 151] width 232 height 12
type input "طبقات"
click at [244, 30] on span "Sections" at bounding box center [240, 30] width 17 height 7
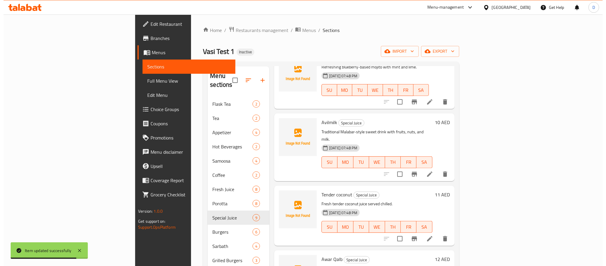
scroll to position [178, 0]
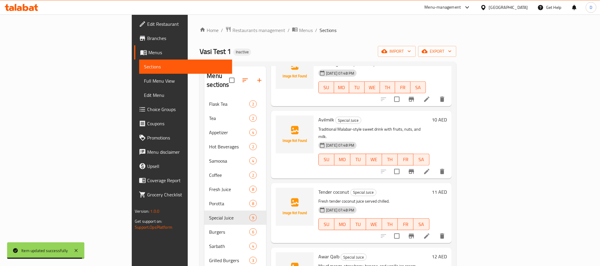
click at [430, 168] on icon at bounding box center [426, 171] width 7 height 7
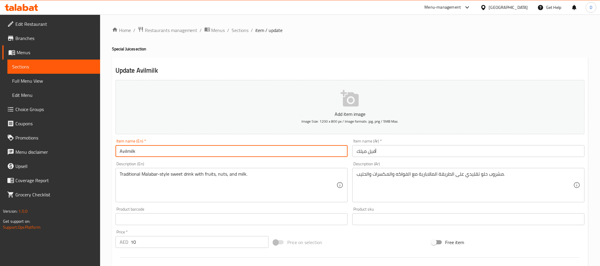
click at [148, 155] on input "Avilmilk" at bounding box center [231, 151] width 232 height 12
paste input "M"
type input "Avil Milk"
click at [360, 152] on input "أفيل ميلك" at bounding box center [468, 151] width 232 height 12
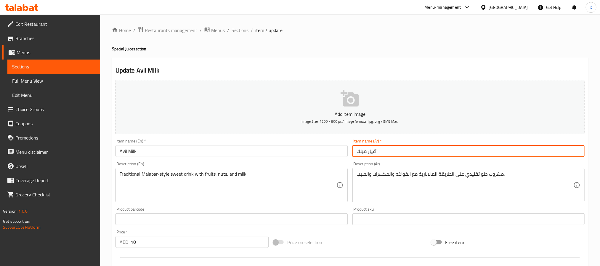
click at [360, 152] on input "أفيل ميلك" at bounding box center [468, 151] width 232 height 12
paste input "[PERSON_NAME]"
type input "حليب افيل"
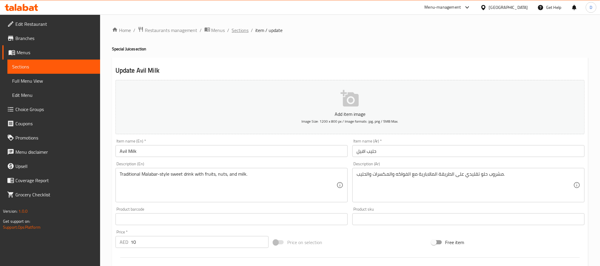
click at [242, 28] on span "Sections" at bounding box center [240, 30] width 17 height 7
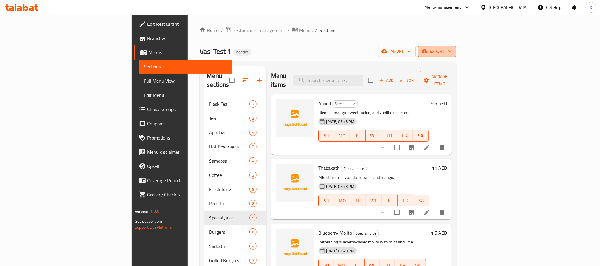
click at [456, 46] on button "export" at bounding box center [437, 51] width 38 height 11
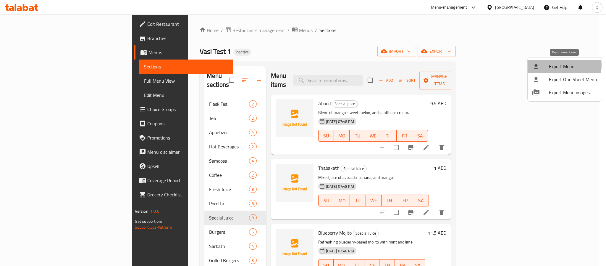
click at [551, 65] on span "Export Menu" at bounding box center [573, 66] width 48 height 7
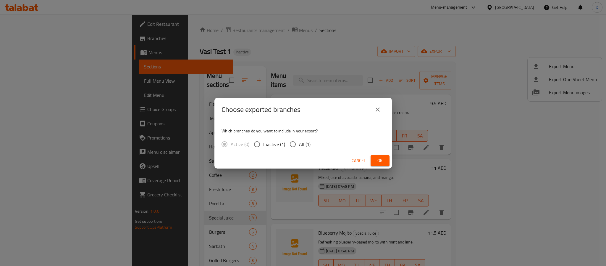
click at [379, 157] on span "Ok" at bounding box center [380, 160] width 9 height 7
